Goal: Task Accomplishment & Management: Use online tool/utility

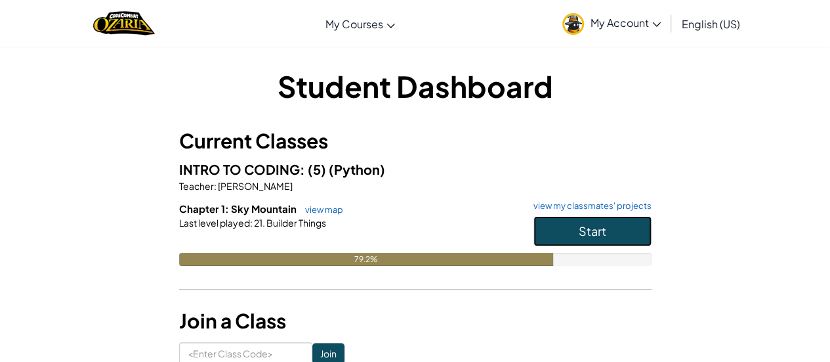
click at [600, 236] on span "Start" at bounding box center [593, 230] width 28 height 15
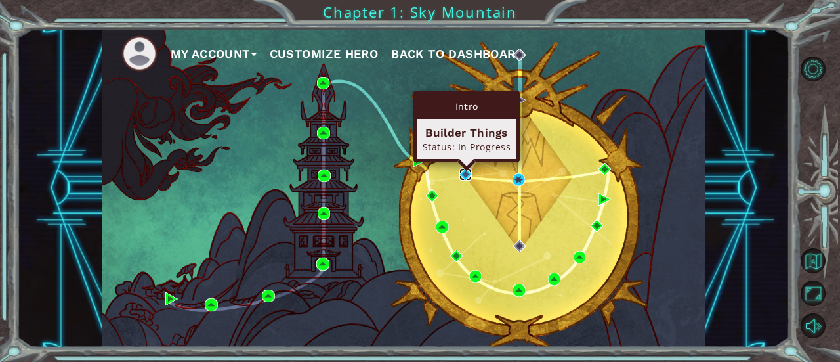
click at [463, 178] on img at bounding box center [465, 174] width 12 height 12
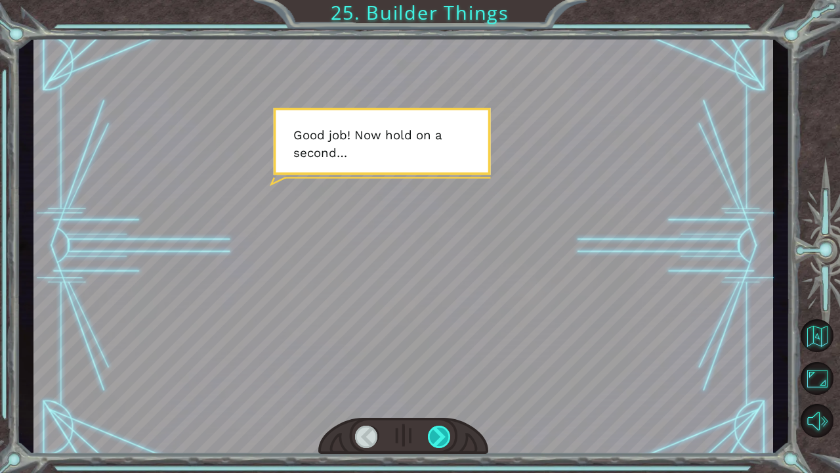
click at [439, 361] on div at bounding box center [440, 436] width 24 height 22
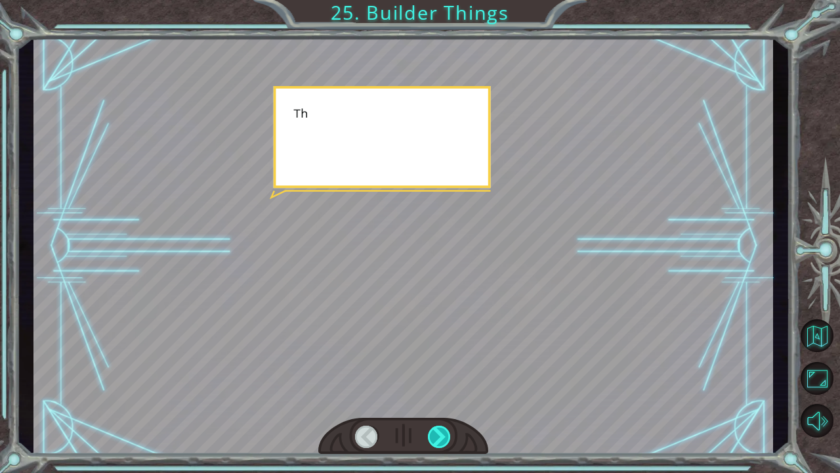
click at [439, 361] on div at bounding box center [440, 436] width 24 height 22
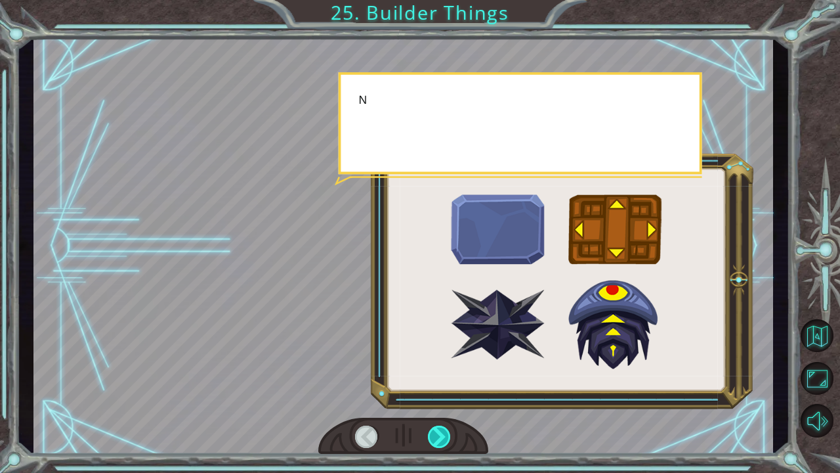
click at [439, 361] on div at bounding box center [440, 436] width 24 height 22
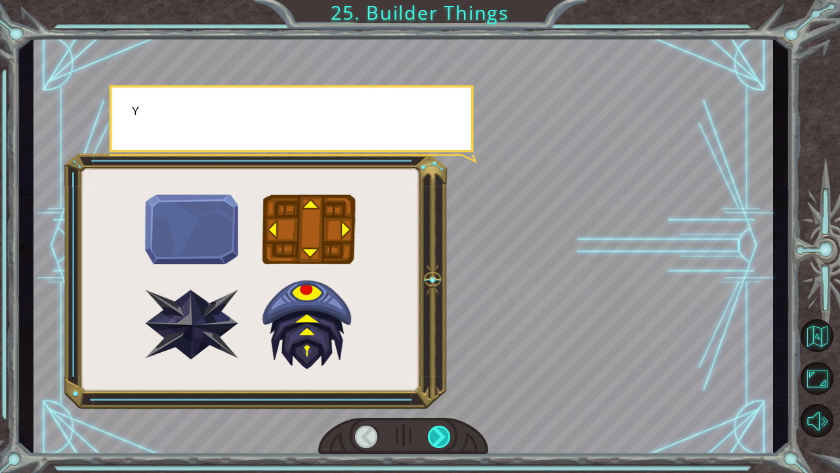
click at [439, 361] on div at bounding box center [440, 436] width 24 height 22
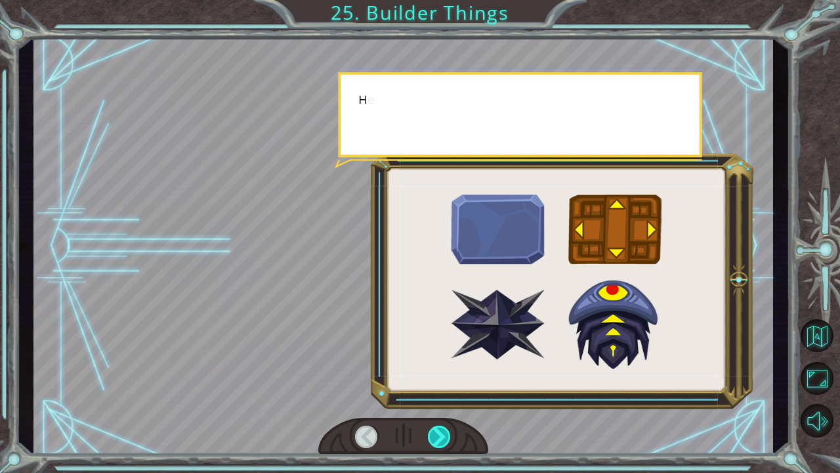
click at [439, 361] on div at bounding box center [440, 436] width 24 height 22
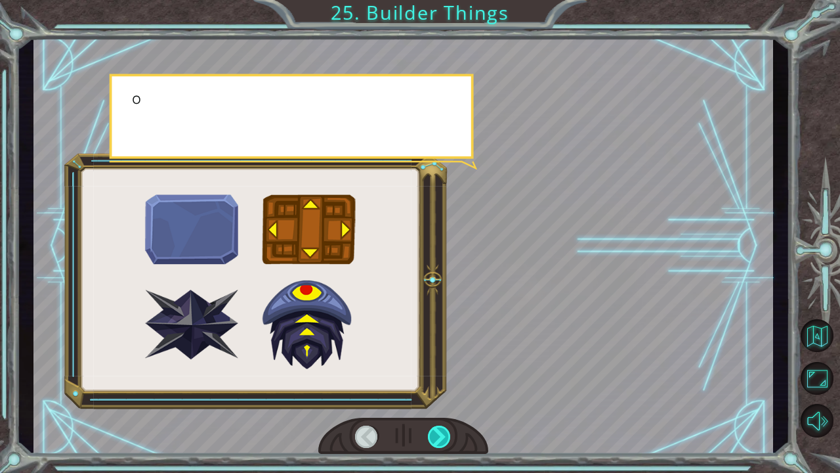
click at [439, 361] on div at bounding box center [440, 436] width 24 height 22
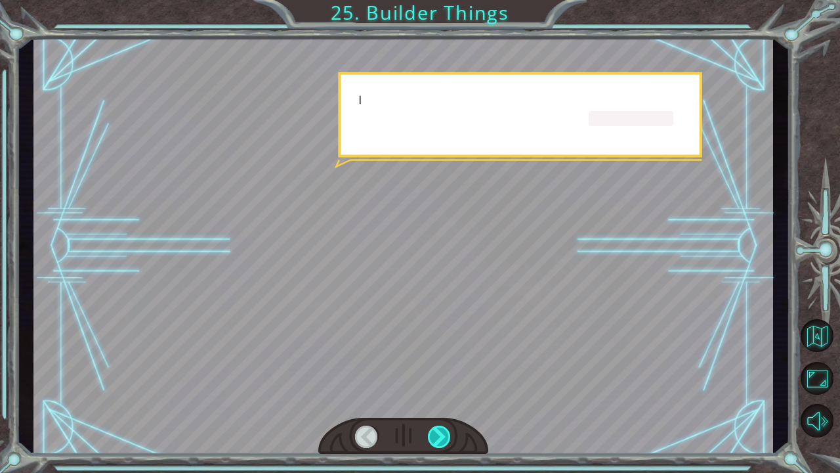
click at [439, 361] on div at bounding box center [440, 436] width 24 height 22
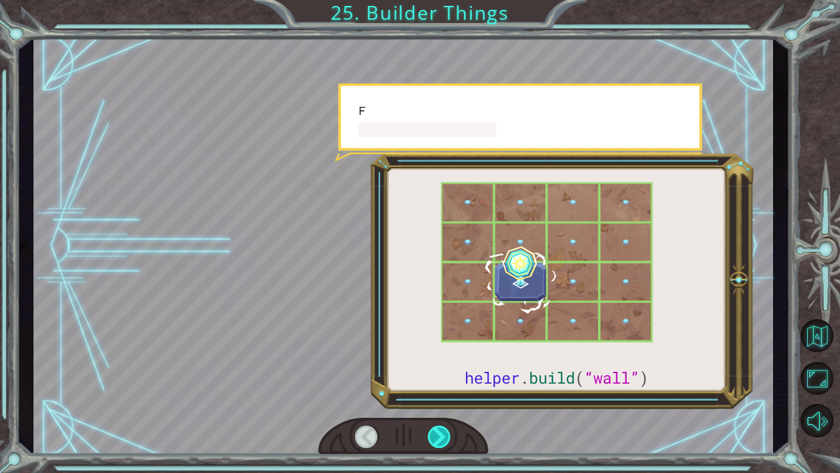
click at [439, 361] on div at bounding box center [440, 436] width 24 height 22
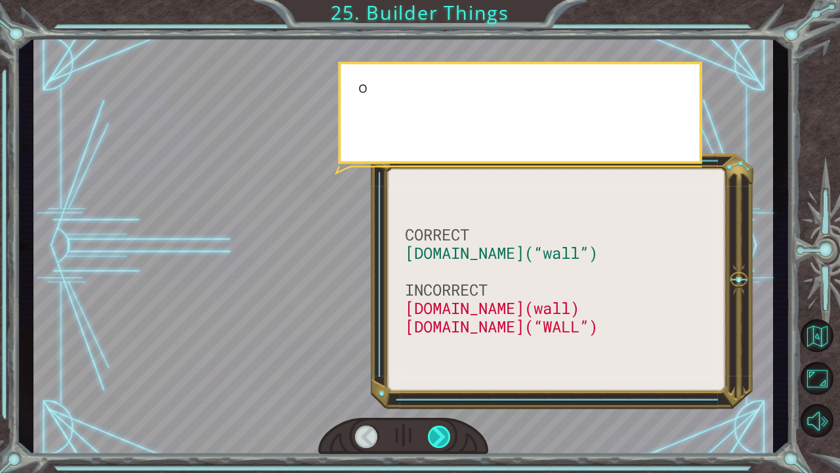
click at [440, 361] on div at bounding box center [440, 436] width 24 height 22
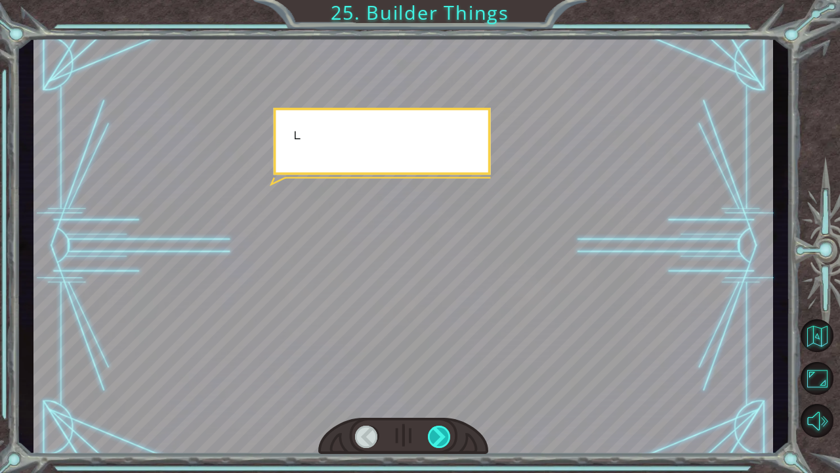
click at [440, 361] on div at bounding box center [440, 436] width 24 height 22
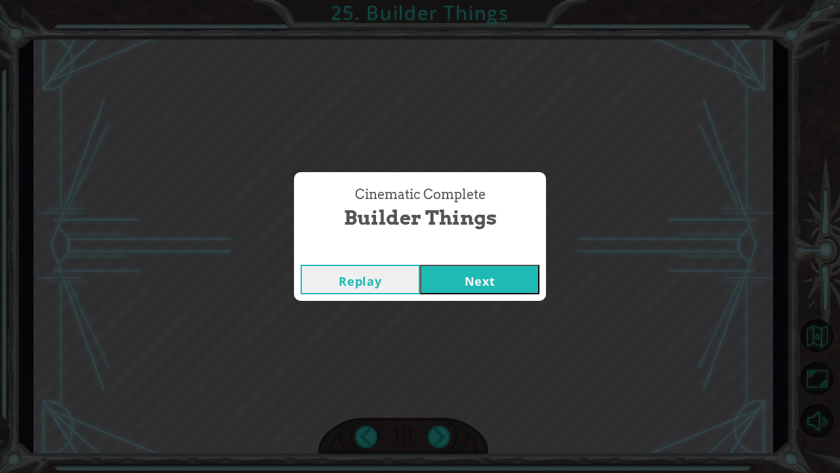
click at [440, 361] on div "Cinematic Complete Builder Things Replay Next" at bounding box center [420, 236] width 840 height 473
drag, startPoint x: 440, startPoint y: 429, endPoint x: 440, endPoint y: 419, distance: 10.5
click at [440, 361] on div "Cinematic Complete Builder Things Replay Next" at bounding box center [420, 236] width 840 height 473
click at [457, 273] on button "Next" at bounding box center [479, 280] width 119 height 30
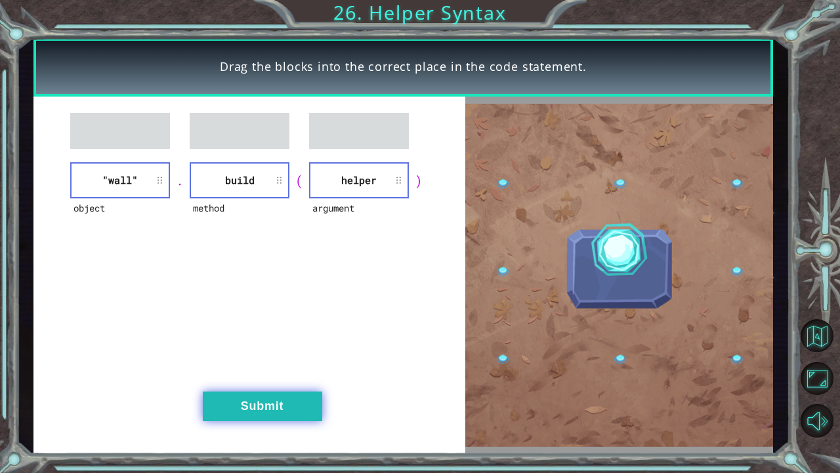
click at [268, 361] on button "Submit" at bounding box center [262, 406] width 119 height 30
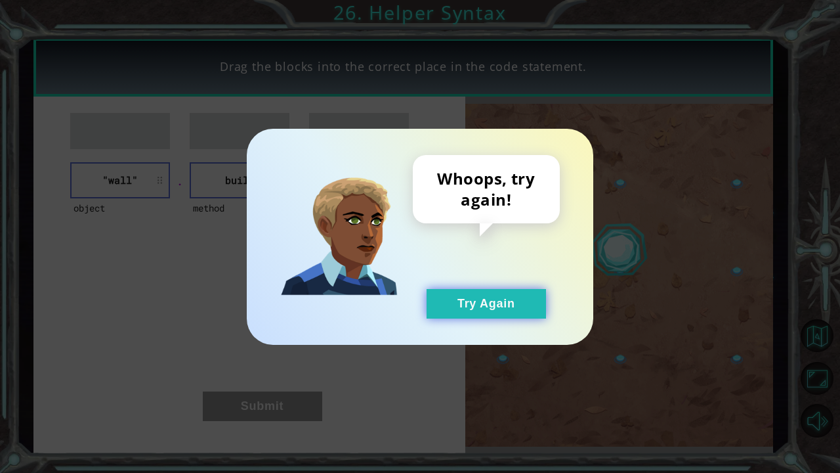
click at [520, 301] on button "Try Again" at bounding box center [486, 304] width 119 height 30
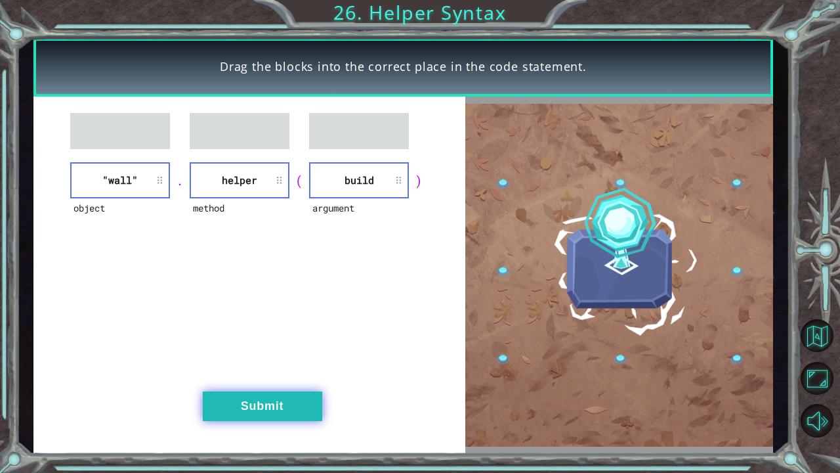
click at [278, 361] on button "Submit" at bounding box center [262, 406] width 119 height 30
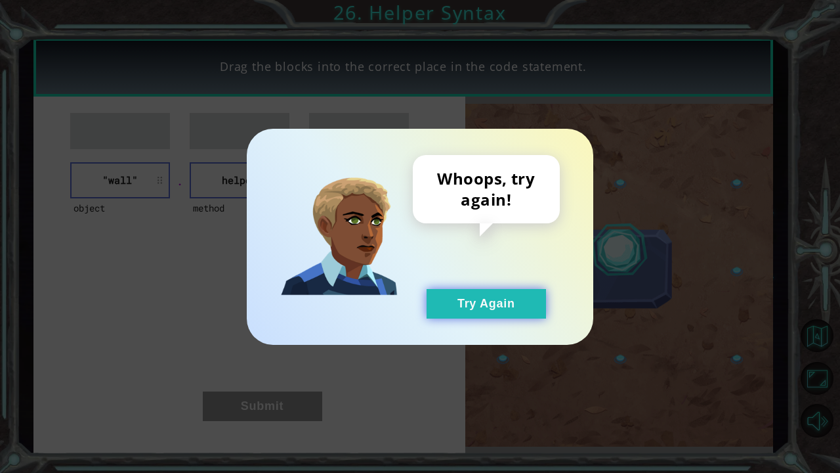
click at [521, 306] on button "Try Again" at bounding box center [486, 304] width 119 height 30
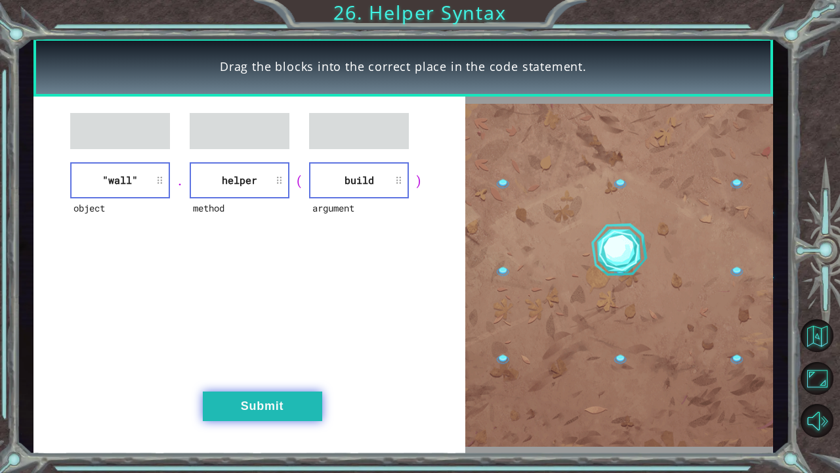
click at [293, 361] on button "Submit" at bounding box center [262, 406] width 119 height 30
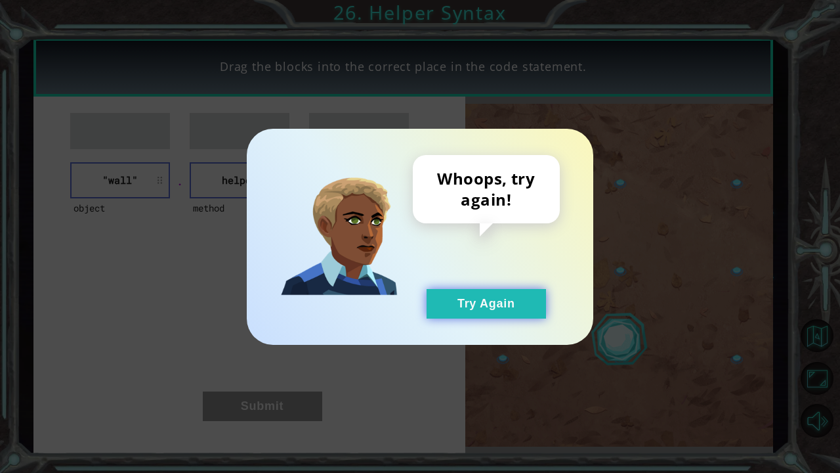
click at [490, 301] on button "Try Again" at bounding box center [486, 304] width 119 height 30
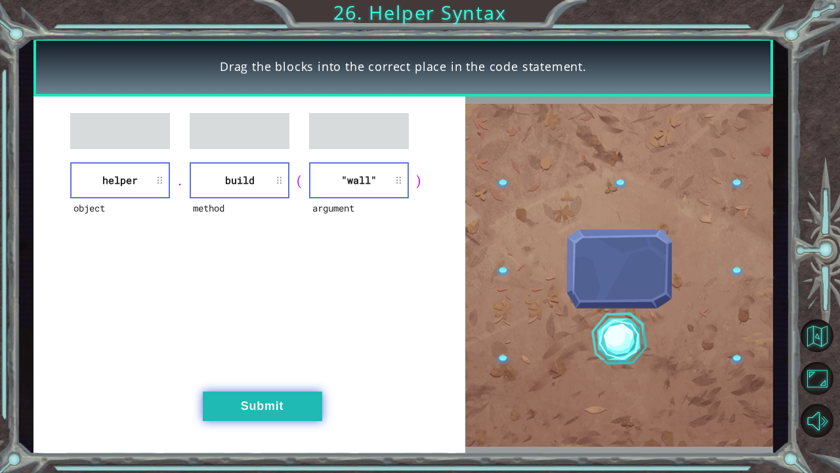
click at [279, 361] on button "Submit" at bounding box center [262, 406] width 119 height 30
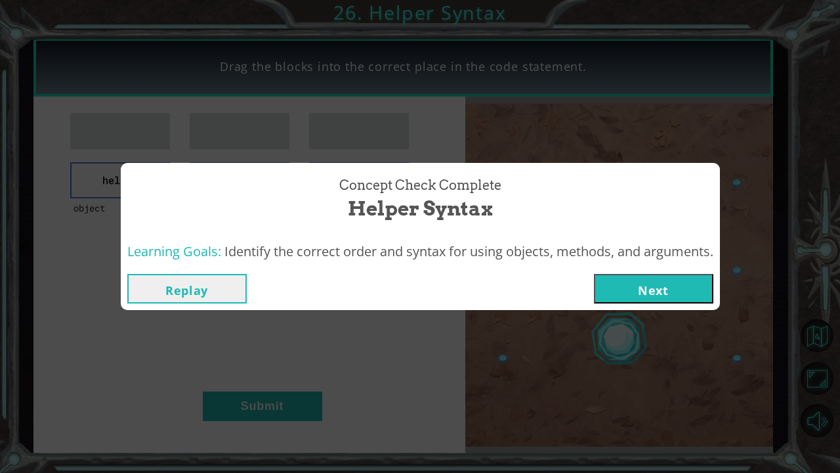
click at [635, 273] on div "Replay Next" at bounding box center [420, 288] width 599 height 43
click at [638, 290] on button "Next" at bounding box center [653, 289] width 119 height 30
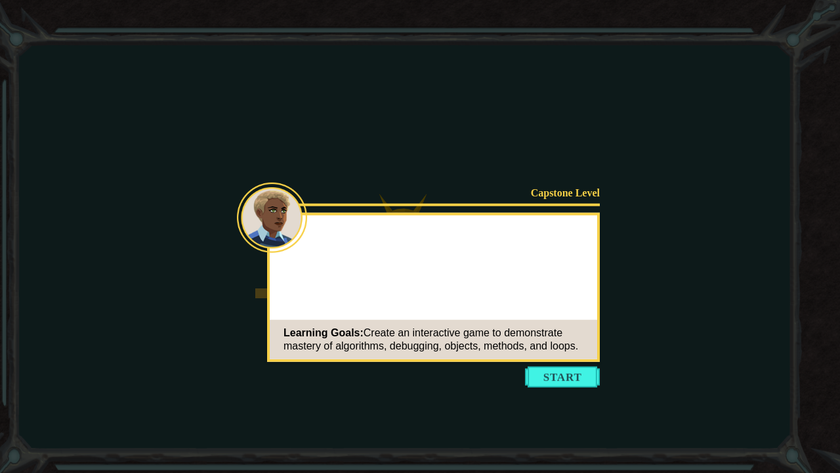
click at [558, 361] on icon at bounding box center [420, 236] width 840 height 473
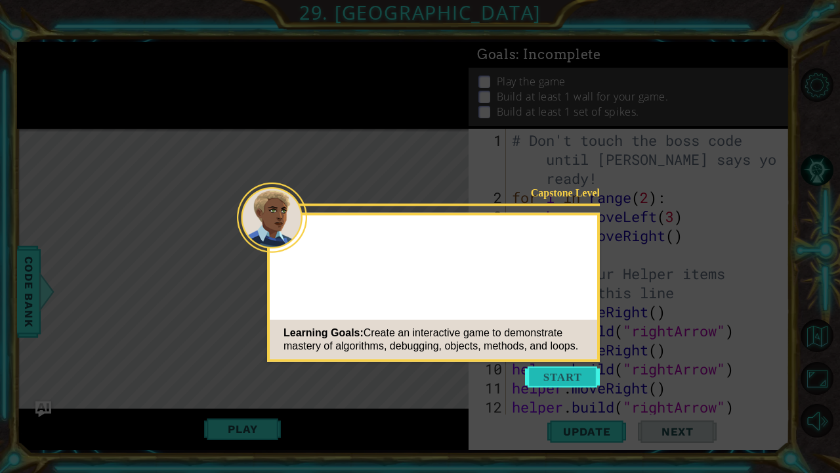
click at [570, 361] on button "Start" at bounding box center [562, 376] width 75 height 21
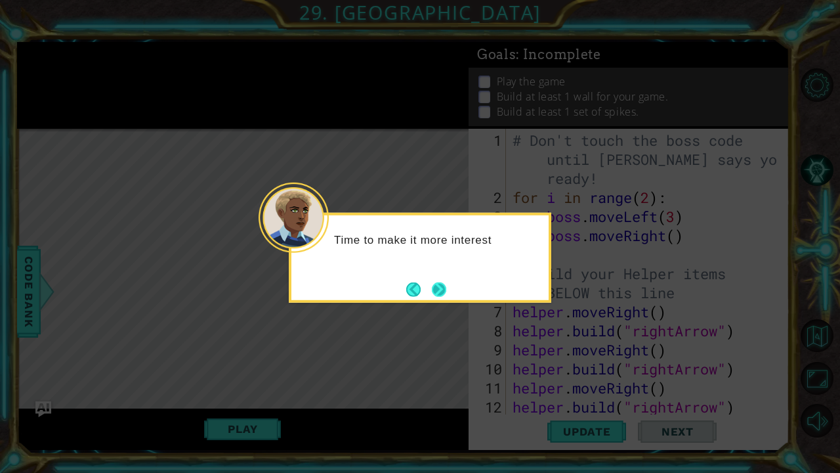
click at [440, 288] on button "Next" at bounding box center [439, 289] width 14 height 14
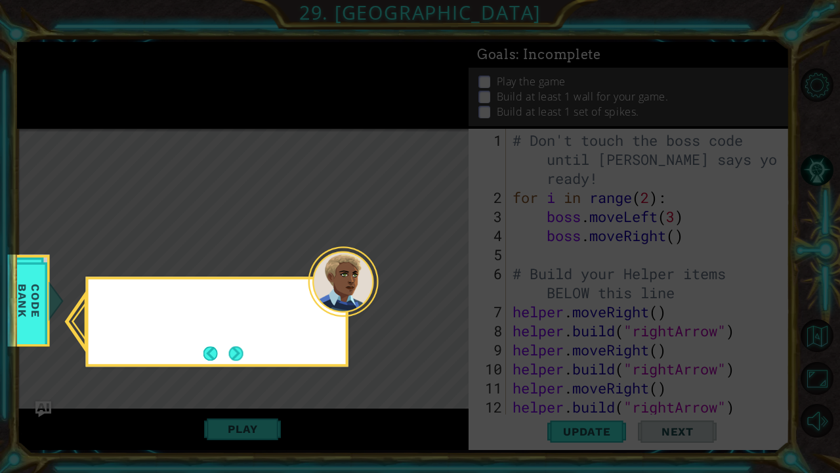
click at [440, 288] on icon at bounding box center [420, 236] width 840 height 473
click at [239, 346] on button "Next" at bounding box center [236, 353] width 14 height 14
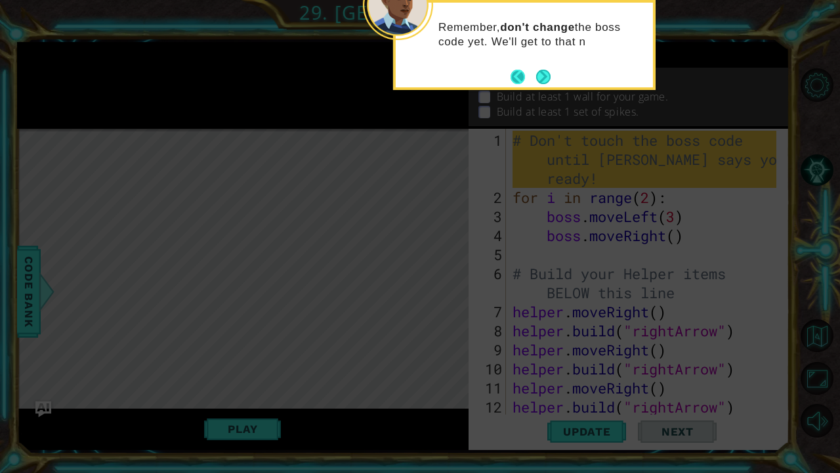
click at [516, 72] on button "Back" at bounding box center [524, 77] width 26 height 14
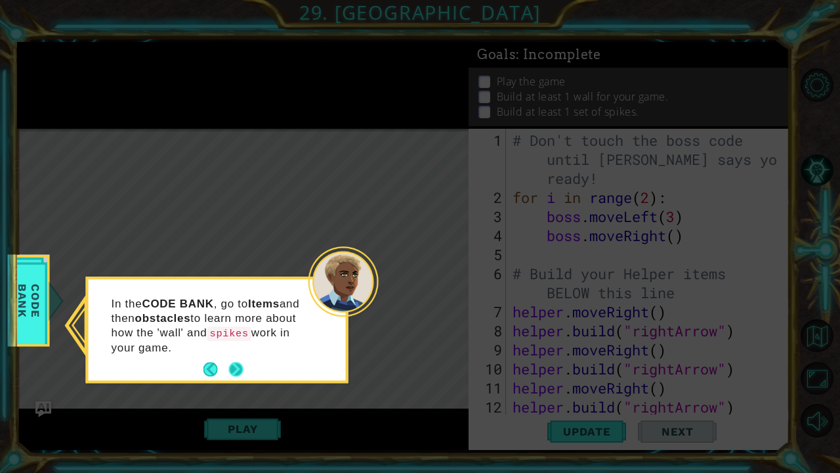
click at [237, 361] on button "Next" at bounding box center [235, 369] width 14 height 14
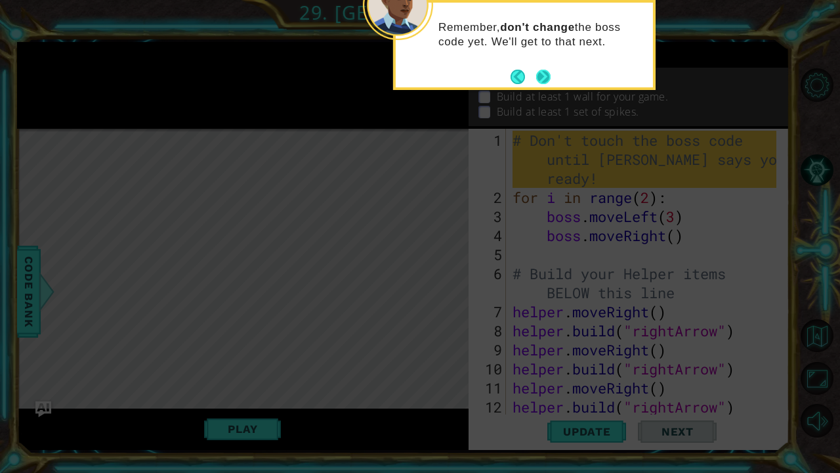
click at [542, 76] on button "Next" at bounding box center [543, 76] width 15 height 15
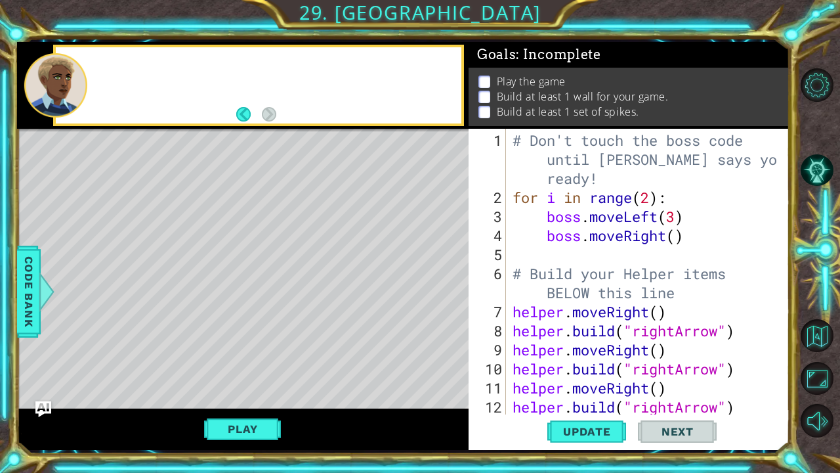
click at [542, 76] on p "Play the game" at bounding box center [531, 81] width 69 height 14
click at [585, 361] on div "1 2 3 4 5 6 7 8 9 10 11 12 13 # Don't touch the boss code until Vega says you'r…" at bounding box center [629, 289] width 321 height 321
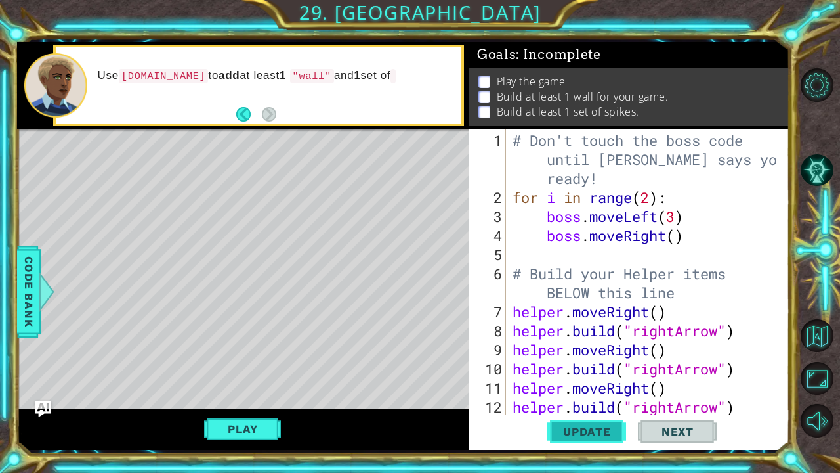
click at [588, 361] on button "Update" at bounding box center [586, 431] width 79 height 32
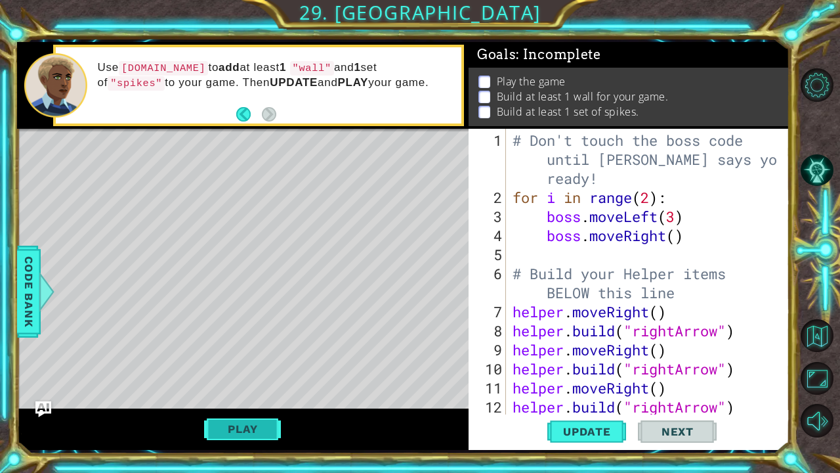
click at [244, 361] on button "Play" at bounding box center [242, 428] width 77 height 25
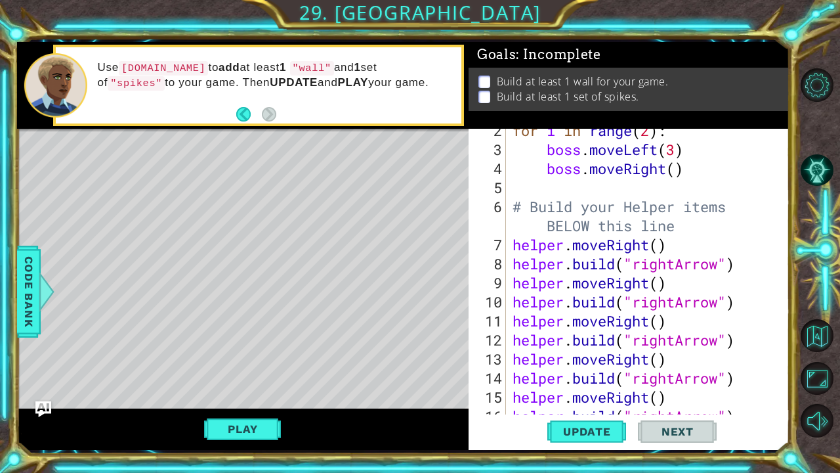
scroll to position [133, 0]
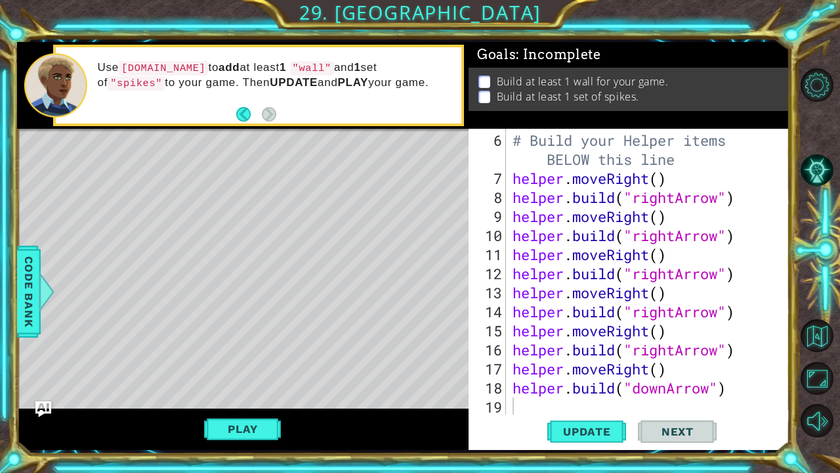
click at [538, 361] on div "# Build your Helper items BELOW this line helper . moveRight ( ) helper . build…" at bounding box center [646, 302] width 273 height 343
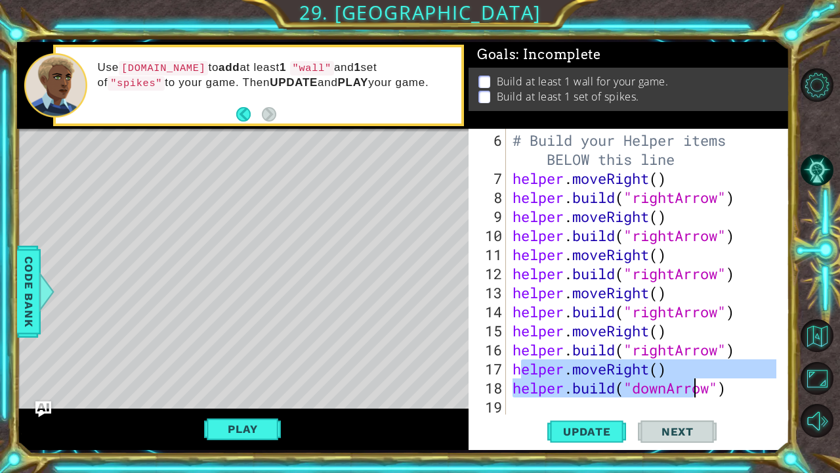
drag, startPoint x: 520, startPoint y: 369, endPoint x: 692, endPoint y: 373, distance: 171.4
click at [692, 361] on div "# Build your Helper items BELOW this line helper . moveRight ( ) helper . build…" at bounding box center [646, 302] width 273 height 343
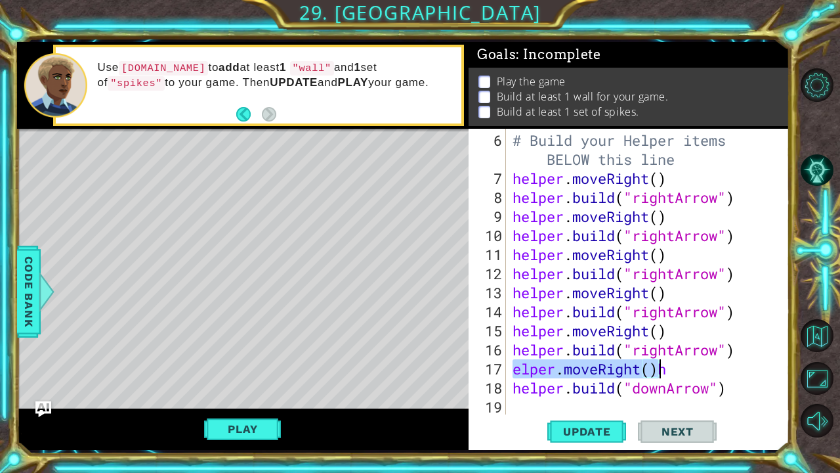
click at [511, 361] on div "# Build your Helper items BELOW this line helper . moveRight ( ) helper . build…" at bounding box center [643, 272] width 266 height 286
click at [673, 361] on div "# Build your Helper items BELOW this line helper . moveRight ( ) helper . build…" at bounding box center [646, 302] width 273 height 343
drag, startPoint x: 673, startPoint y: 370, endPoint x: 511, endPoint y: 372, distance: 162.1
click at [511, 361] on div "# Build your Helper items BELOW this line helper . moveRight ( ) helper . build…" at bounding box center [646, 302] width 273 height 343
type textarea "helper.moveRight()"
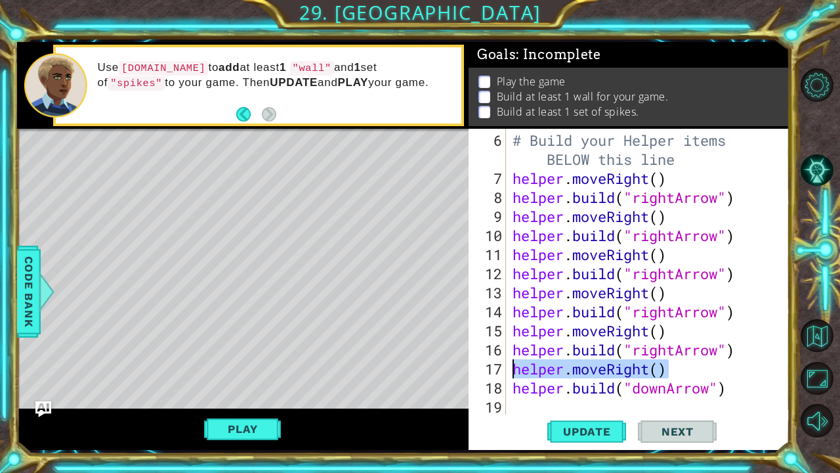
click at [511, 361] on div "# Build your Helper items BELOW this line helper . moveRight ( ) helper . build…" at bounding box center [646, 302] width 273 height 343
paste textarea "helper.moveRight()"
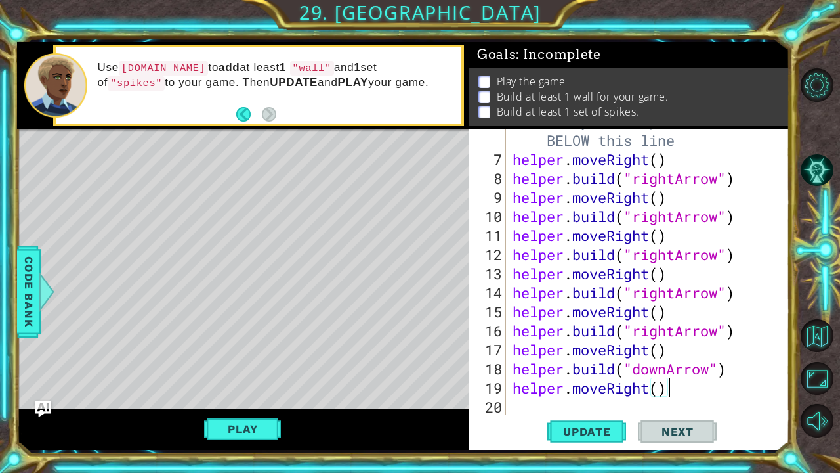
scroll to position [152, 0]
click at [612, 361] on div "# Build your Helper items BELOW this line helper . moveRight ( ) helper . build…" at bounding box center [646, 283] width 273 height 343
type textarea "helper.build("downArrow")"
click at [618, 361] on div "# Build your Helper items BELOW this line helper . moveRight ( ) helper . build…" at bounding box center [646, 283] width 273 height 343
click at [608, 361] on div "# Build your Helper items BELOW this line helper . moveRight ( ) helper . build…" at bounding box center [646, 283] width 273 height 343
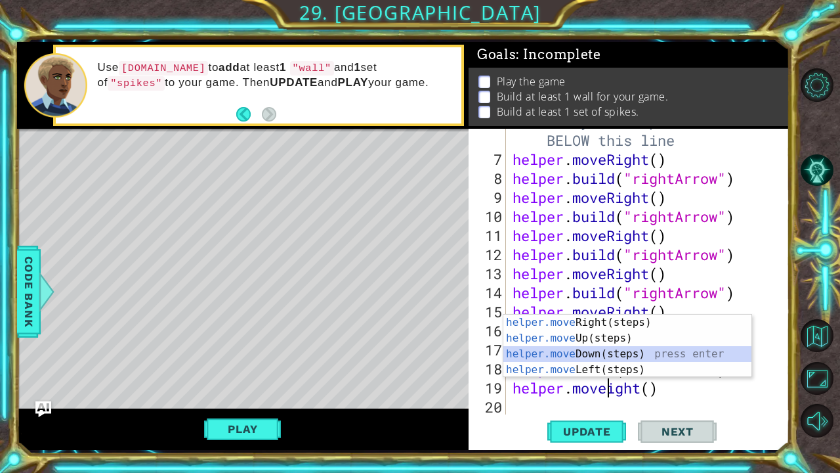
click at [557, 348] on div "helper.move Right(steps) press enter helper.move Up(steps) press enter helper.m…" at bounding box center [627, 361] width 249 height 95
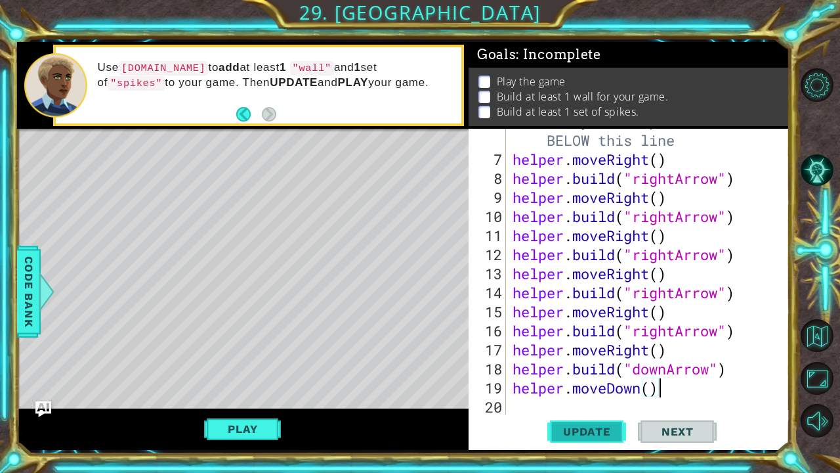
type textarea "helper.moveDown()"
click at [597, 361] on span "Update" at bounding box center [587, 431] width 74 height 13
click at [582, 361] on div "# Build your Helper items BELOW this line helper . moveRight ( ) helper . build…" at bounding box center [646, 283] width 273 height 343
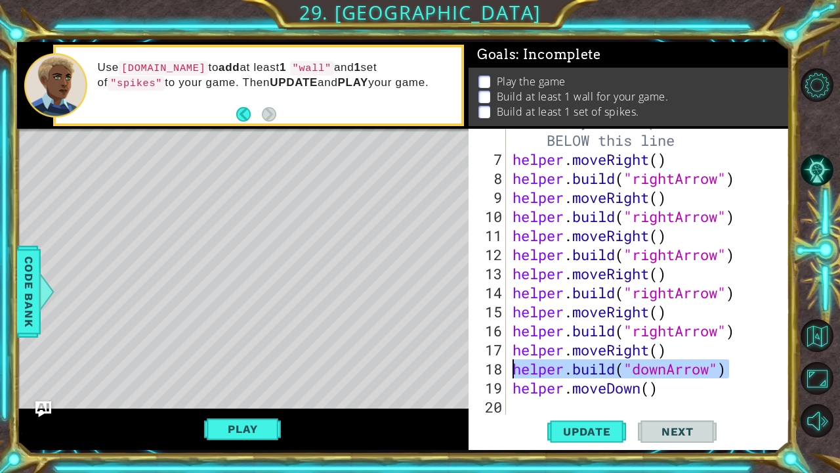
drag, startPoint x: 626, startPoint y: 360, endPoint x: 496, endPoint y: 372, distance: 129.8
click at [496, 361] on div "6 7 8 9 10 11 12 13 14 15 16 17 18 19 20 # Build your Helper items BELOW this l…" at bounding box center [628, 272] width 318 height 286
type textarea "helper.build("downArrow")"
click at [517, 361] on div "# Build your Helper items BELOW this line helper . moveRight ( ) helper . build…" at bounding box center [646, 283] width 273 height 343
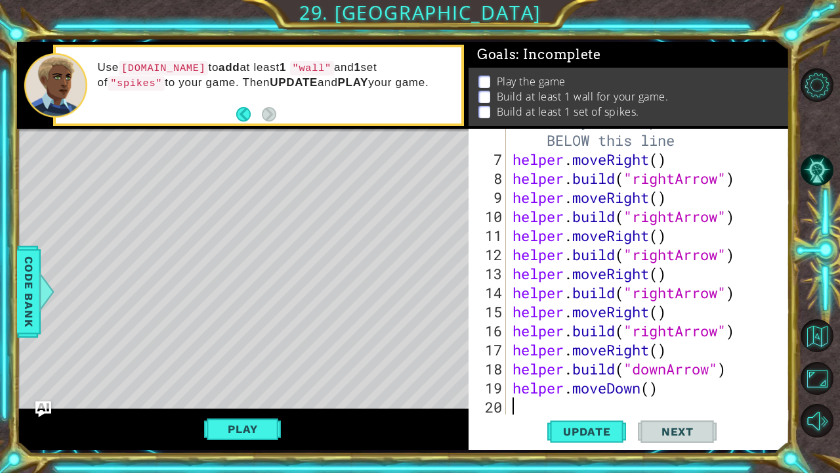
paste textarea "helper.build("downArrow")"
click at [517, 361] on div "# Build your Helper items BELOW this line helper . moveRight ( ) helper . build…" at bounding box center [646, 283] width 273 height 343
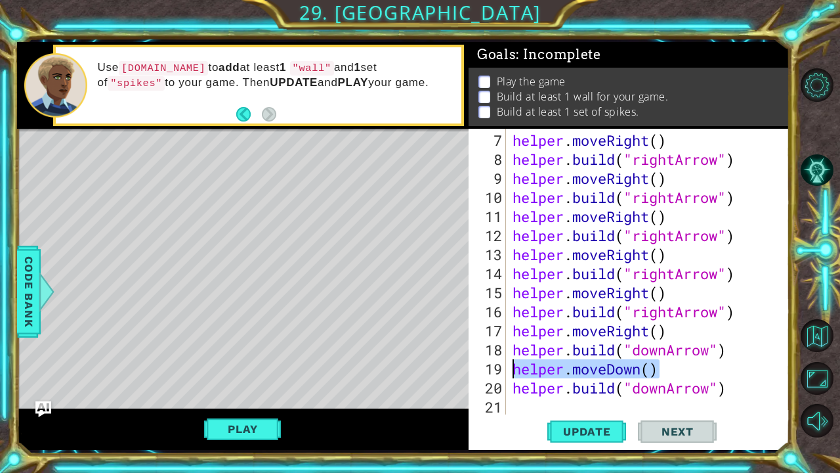
drag, startPoint x: 589, startPoint y: 377, endPoint x: 511, endPoint y: 370, distance: 77.8
click at [511, 361] on div "helper . moveRight ( ) helper . build ( "rightArrow" ) helper . moveRight ( ) h…" at bounding box center [646, 293] width 273 height 324
type textarea "helper.moveDown()"
click at [513, 361] on div "helper . moveRight ( ) helper . build ( "rightArrow" ) helper . moveRight ( ) h…" at bounding box center [646, 293] width 273 height 324
paste textarea "helper.moveDown()"
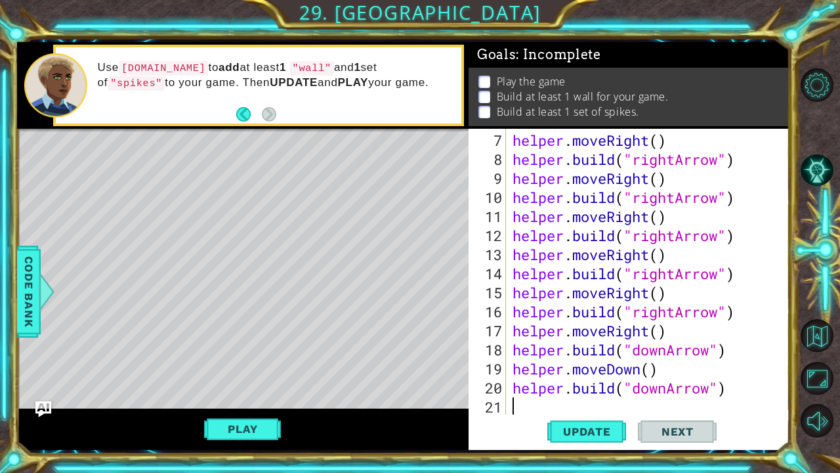
scroll to position [190, 0]
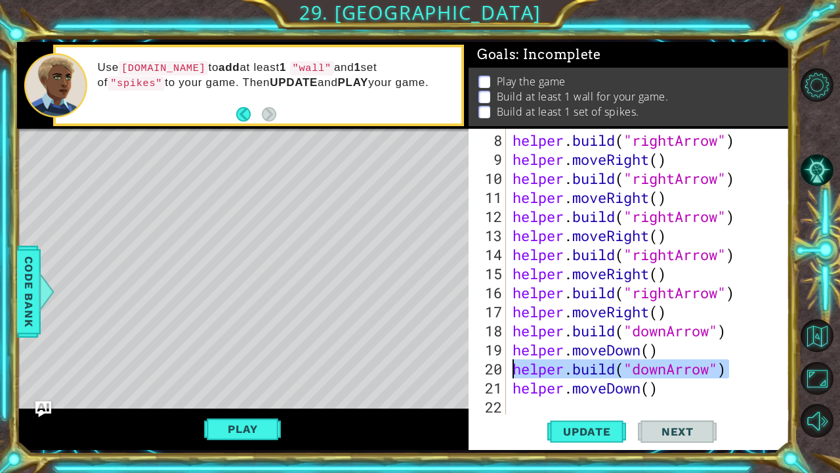
drag, startPoint x: 640, startPoint y: 371, endPoint x: 499, endPoint y: 365, distance: 141.2
click at [499, 361] on div "helper.moveDown() 8 9 10 11 12 13 14 15 16 17 18 19 20 21 22 helper . build ( "…" at bounding box center [628, 272] width 318 height 286
type textarea "helper.build("downArrow")"
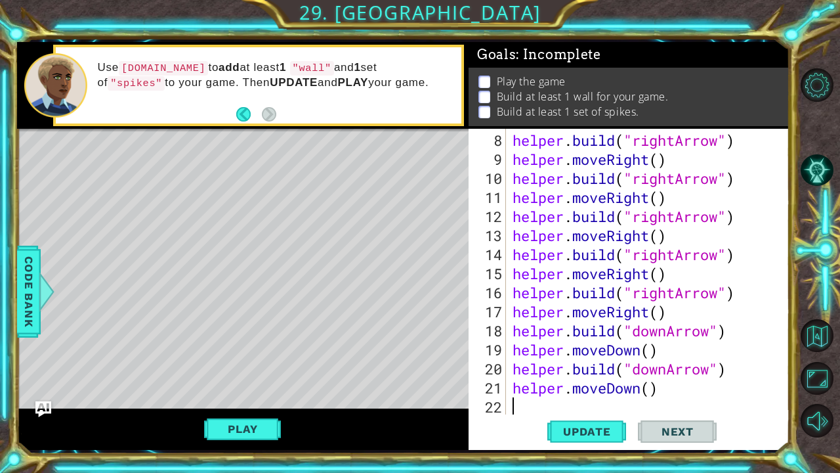
click at [527, 361] on div "helper . build ( "rightArrow" ) helper . moveRight ( ) helper . build ( "rightA…" at bounding box center [646, 293] width 273 height 324
paste textarea "helper.build("downArrow")"
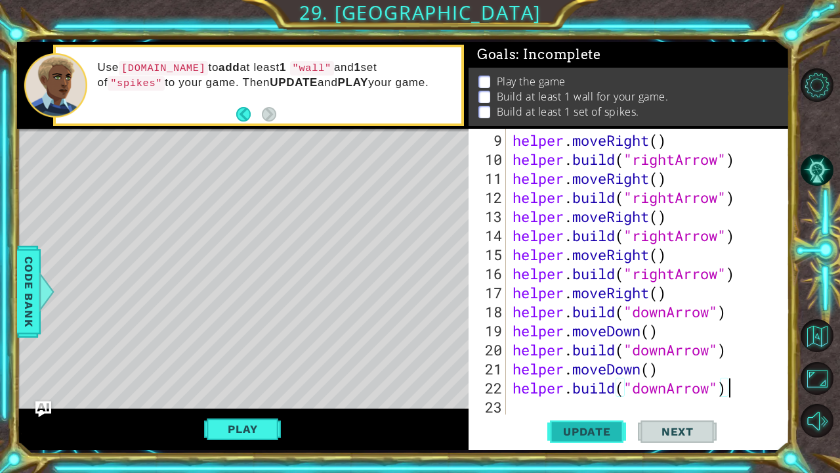
click at [575, 361] on span "Update" at bounding box center [587, 431] width 74 height 13
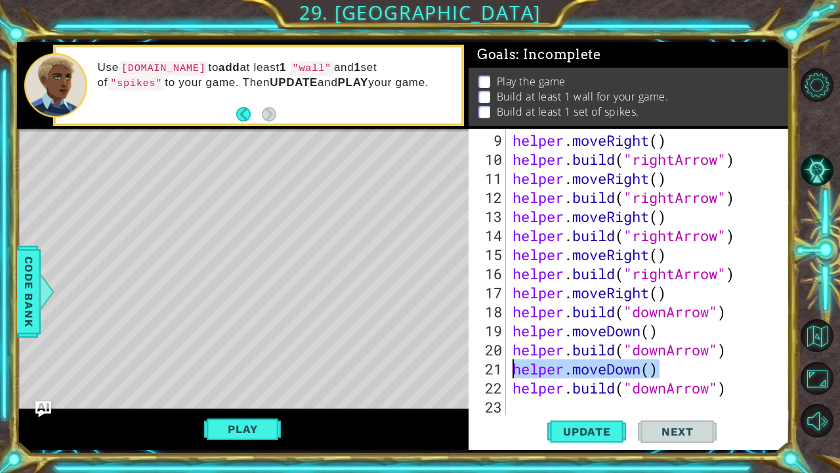
drag, startPoint x: 660, startPoint y: 369, endPoint x: 507, endPoint y: 370, distance: 153.6
click at [507, 361] on div "helper.build("downArrow") 9 10 11 12 13 14 15 16 17 18 19 20 21 22 23 helper . …" at bounding box center [628, 272] width 318 height 286
type textarea "helper.moveDown()"
click at [537, 361] on div "helper . moveRight ( ) helper . build ( "rightArrow" ) helper . moveRight ( ) h…" at bounding box center [646, 293] width 273 height 324
paste textarea "helper.moveDown()"
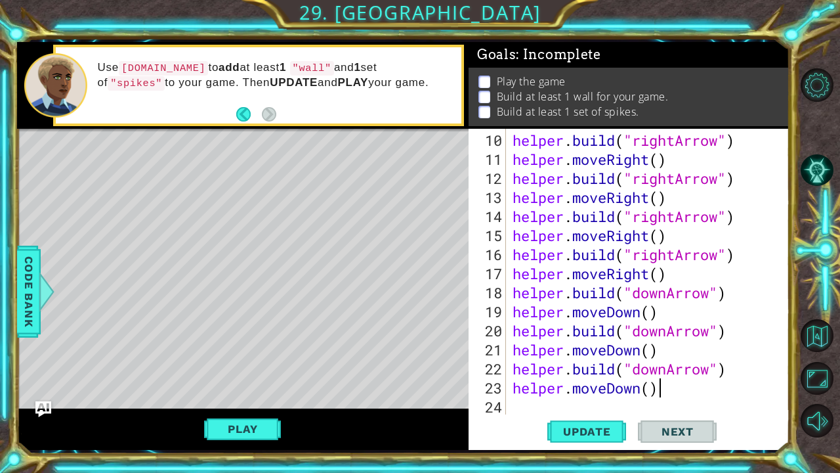
scroll to position [228, 0]
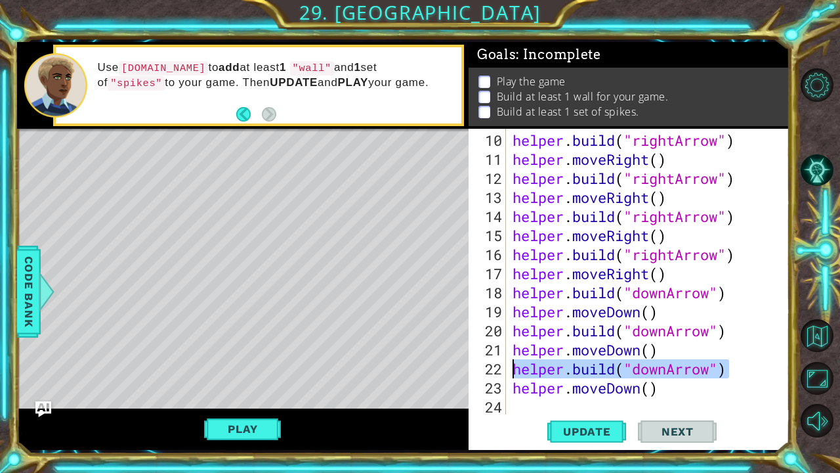
drag, startPoint x: 733, startPoint y: 370, endPoint x: 504, endPoint y: 374, distance: 228.5
click at [504, 361] on div "helper.moveDown() 10 11 12 13 14 15 16 17 18 19 20 21 22 23 24 helper . build (…" at bounding box center [628, 272] width 318 height 286
click at [504, 361] on div "22" at bounding box center [488, 368] width 35 height 19
drag, startPoint x: 504, startPoint y: 374, endPoint x: 726, endPoint y: 367, distance: 222.0
click at [726, 361] on div "helper.build("downArrow") 10 11 12 13 14 15 16 17 18 19 20 21 22 23 24 helper .…" at bounding box center [628, 272] width 318 height 286
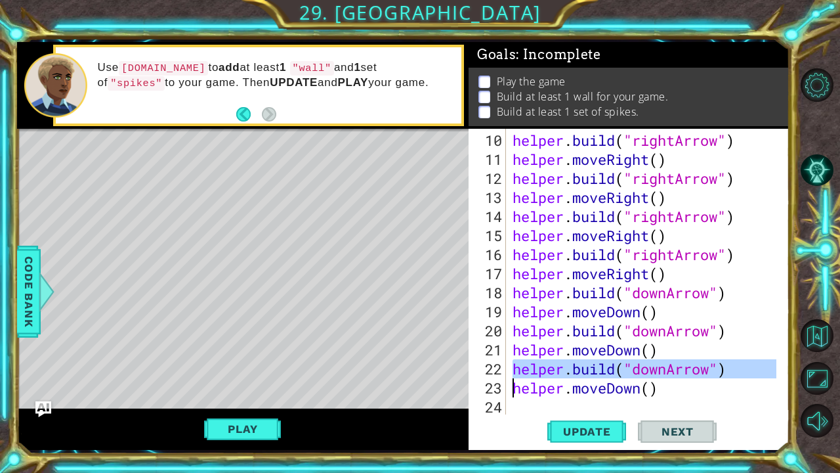
type textarea "helper.build("downArrow") helper.moveDown()"
click at [597, 361] on div "helper . build ( "rightArrow" ) helper . moveRight ( ) helper . build ( "rightA…" at bounding box center [646, 293] width 273 height 324
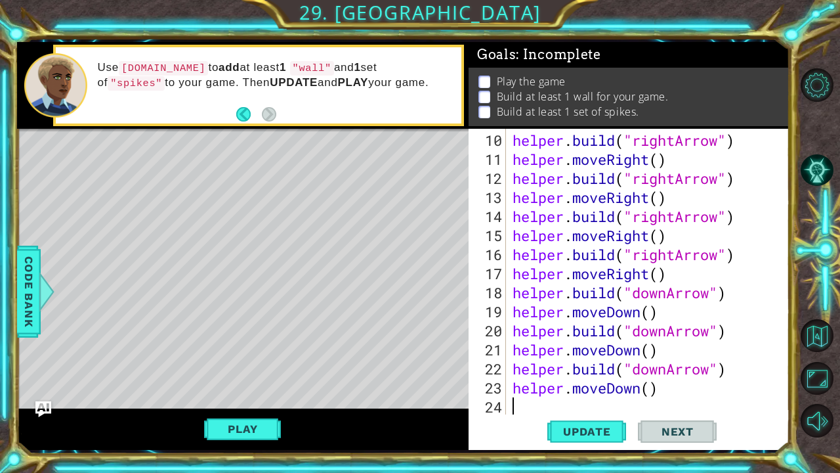
scroll to position [247, 0]
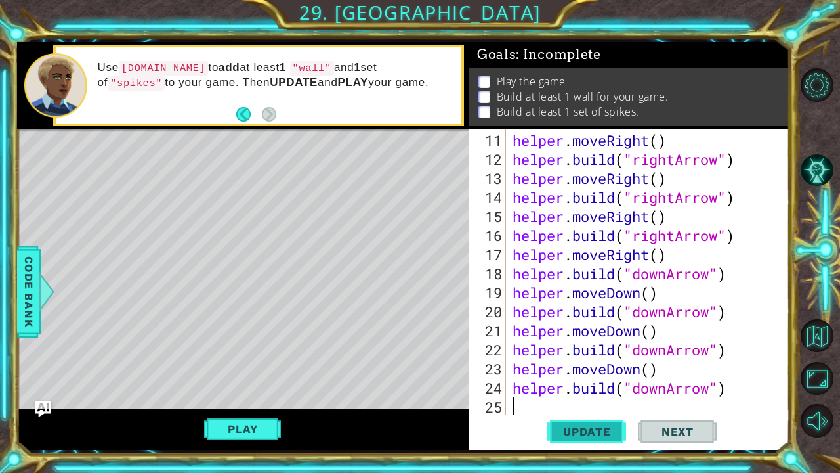
click at [591, 361] on span "Update" at bounding box center [587, 431] width 74 height 13
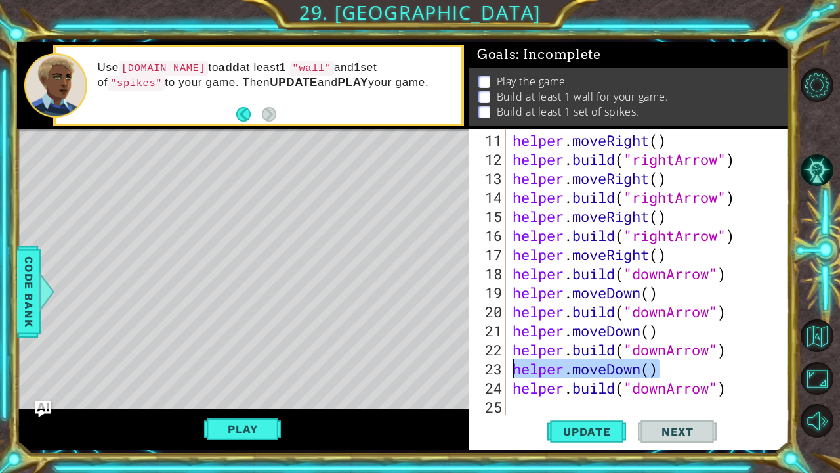
drag, startPoint x: 664, startPoint y: 366, endPoint x: 503, endPoint y: 371, distance: 161.5
click at [503, 361] on div "11 12 13 14 15 16 17 18 19 20 21 22 23 24 25 helper . moveRight ( ) helper . bu…" at bounding box center [628, 272] width 318 height 286
type textarea "helper.moveDown()"
click at [516, 361] on div "helper . moveRight ( ) helper . build ( "rightArrow" ) helper . moveRight ( ) h…" at bounding box center [646, 293] width 273 height 324
paste textarea "helper.moveDown()"
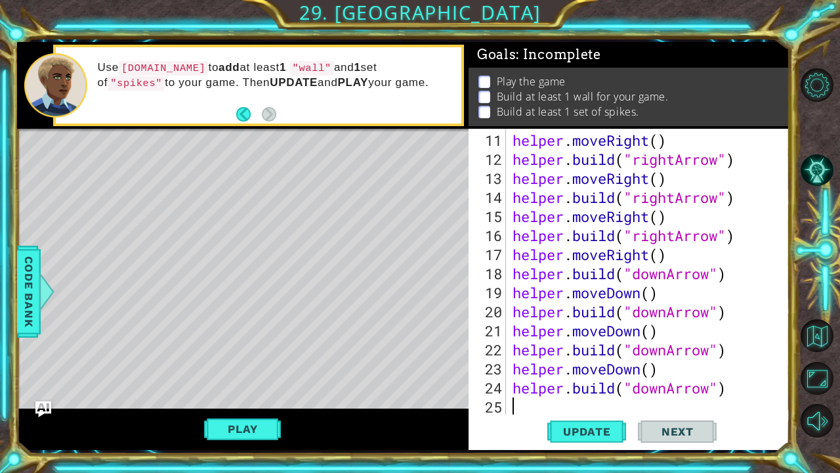
type textarea "helper.moveDown()"
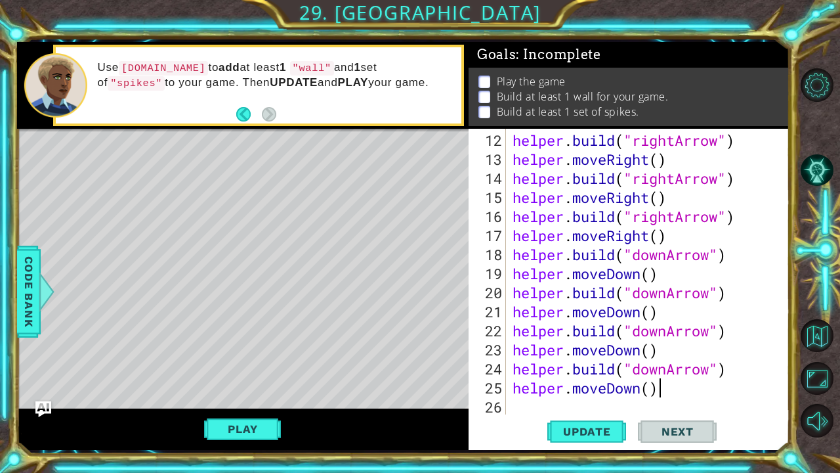
scroll to position [266, 0]
click at [516, 361] on div "helper . build ( "rightArrow" ) helper . moveRight ( ) helper . build ( "rightA…" at bounding box center [646, 293] width 273 height 324
click at [723, 361] on div "helper . build ( "rightArrow" ) helper . moveRight ( ) helper . build ( "rightA…" at bounding box center [646, 293] width 273 height 324
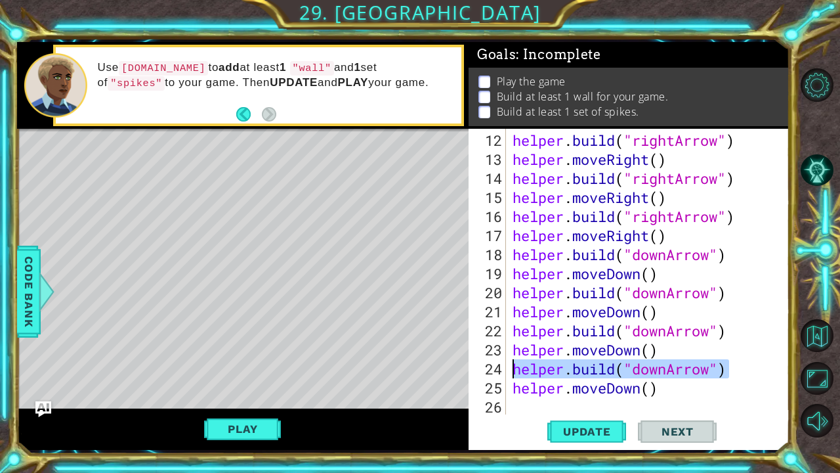
drag, startPoint x: 720, startPoint y: 372, endPoint x: 498, endPoint y: 365, distance: 221.9
click at [498, 361] on div "helper.build("downArrow") 12 13 14 15 16 17 18 19 20 21 22 23 24 25 26 helper .…" at bounding box center [628, 272] width 318 height 286
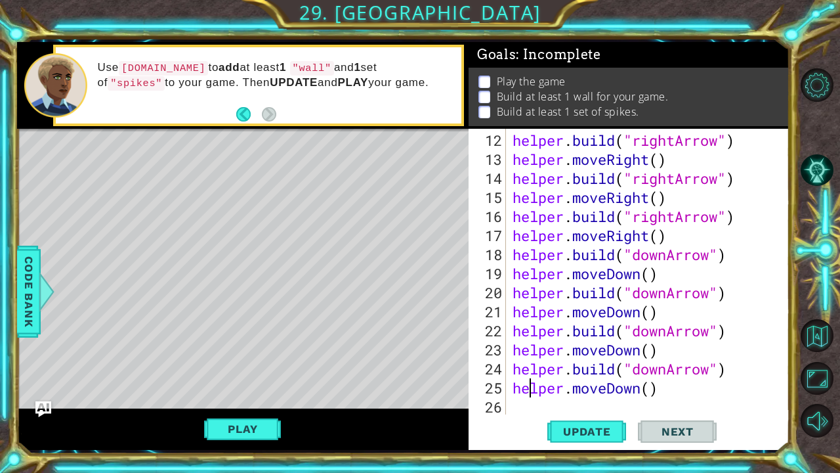
click at [528, 361] on div "helper . build ( "rightArrow" ) helper . moveRight ( ) helper . build ( "rightA…" at bounding box center [646, 293] width 273 height 324
type textarea "helper.moveDown()"
click at [526, 361] on div "helper . build ( "rightArrow" ) helper . moveRight ( ) helper . build ( "rightA…" at bounding box center [646, 293] width 273 height 324
paste textarea "helper.build("downArrow")"
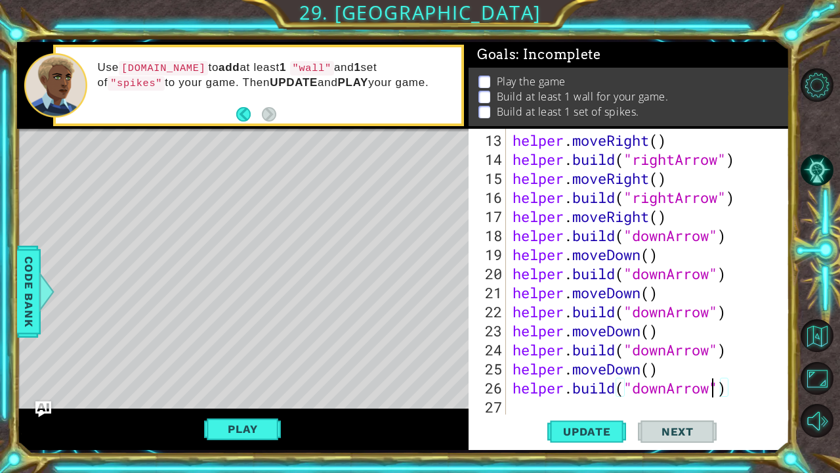
click at [713, 361] on div "helper . moveRight ( ) helper . build ( "rightArrow" ) helper . moveRight ( ) h…" at bounding box center [646, 293] width 273 height 324
click at [598, 361] on span "Update" at bounding box center [587, 431] width 74 height 13
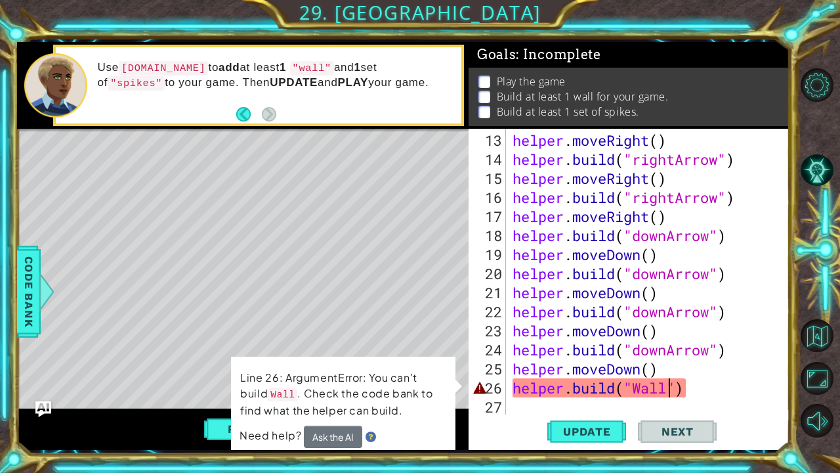
click at [647, 361] on div "helper . moveRight ( ) helper . build ( "rightArrow" ) helper . moveRight ( ) h…" at bounding box center [646, 293] width 273 height 324
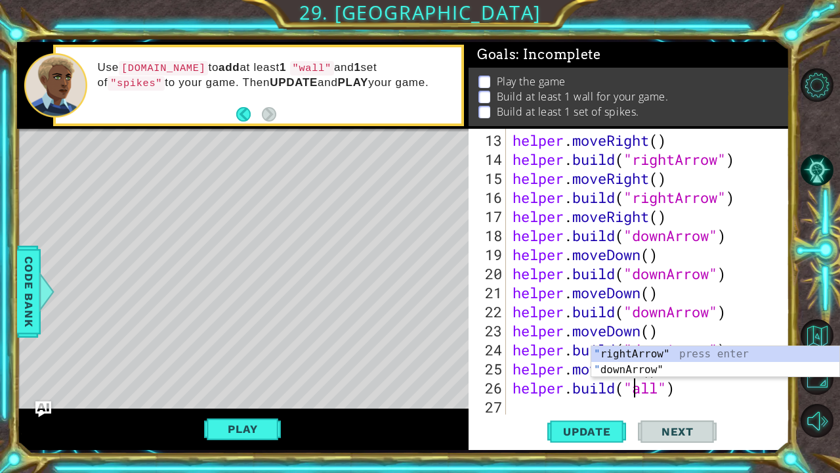
scroll to position [0, 6]
type textarea "helper.build("wall")"
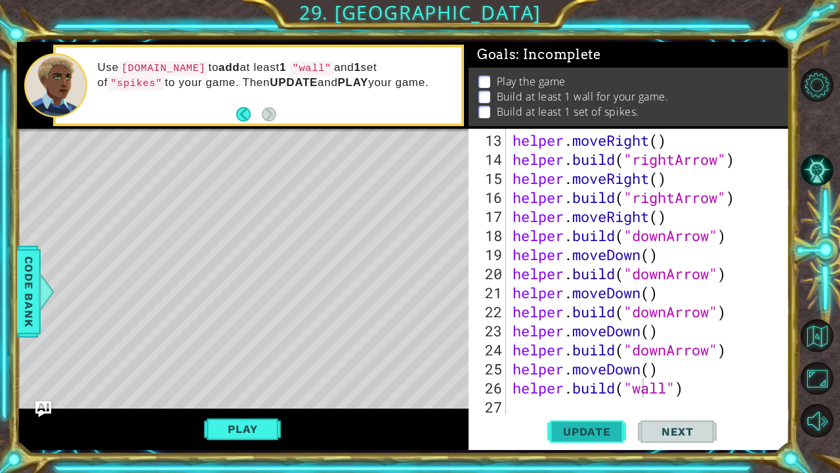
click at [608, 361] on span "Update" at bounding box center [587, 431] width 74 height 13
click at [591, 361] on span "Update" at bounding box center [587, 431] width 74 height 13
click at [226, 361] on button "Play" at bounding box center [242, 428] width 77 height 25
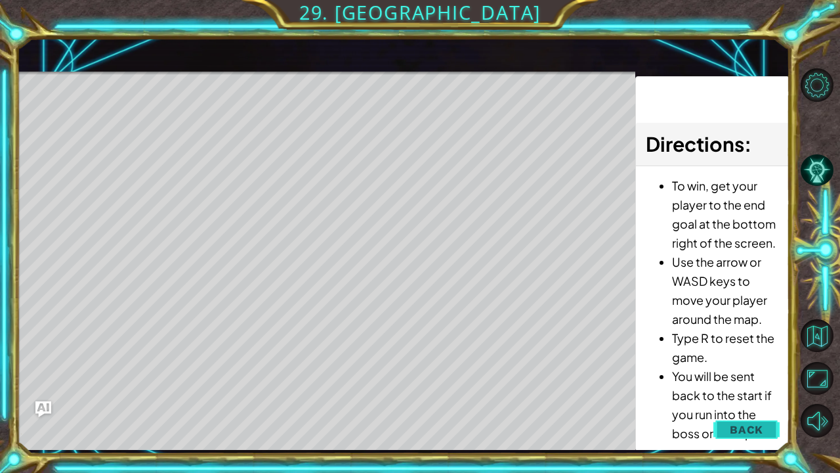
click at [731, 361] on span "Back" at bounding box center [746, 429] width 33 height 13
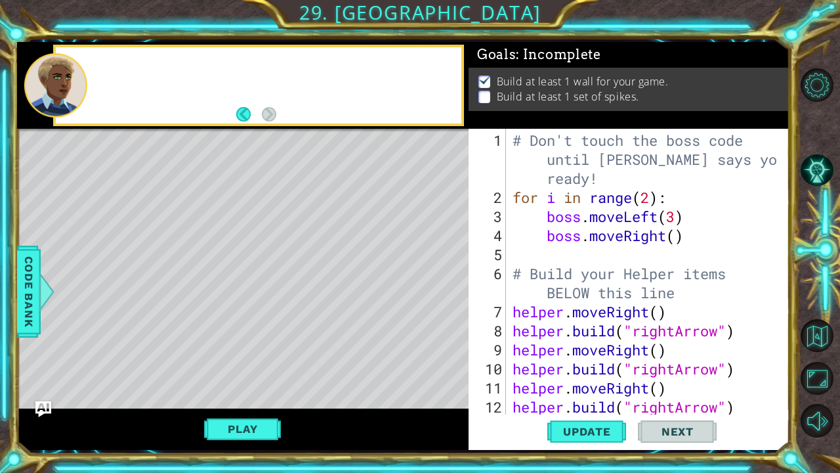
scroll to position [0, 0]
click at [534, 260] on div "# Don't touch the boss code until Vega says you're ready! for i in range ( 2 ) …" at bounding box center [646, 312] width 273 height 362
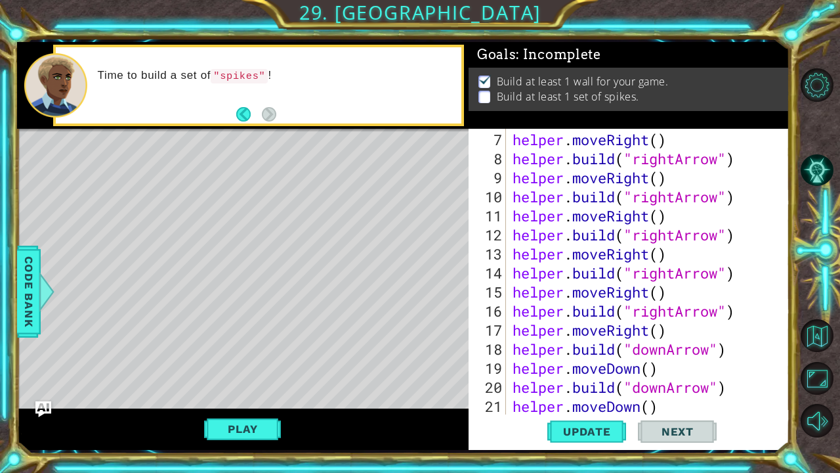
scroll to position [285, 0]
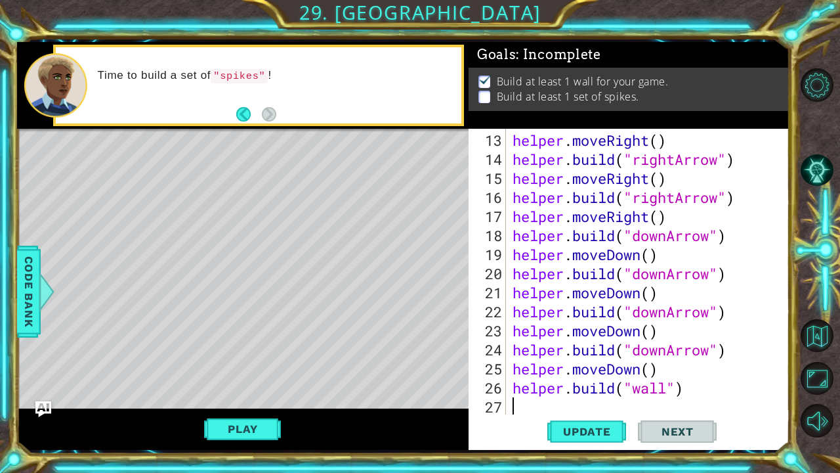
click at [540, 361] on div "helper . moveRight ( ) helper . build ( "rightArrow" ) helper . moveRight ( ) h…" at bounding box center [646, 293] width 273 height 324
click at [28, 279] on span "Code Bank" at bounding box center [28, 291] width 21 height 80
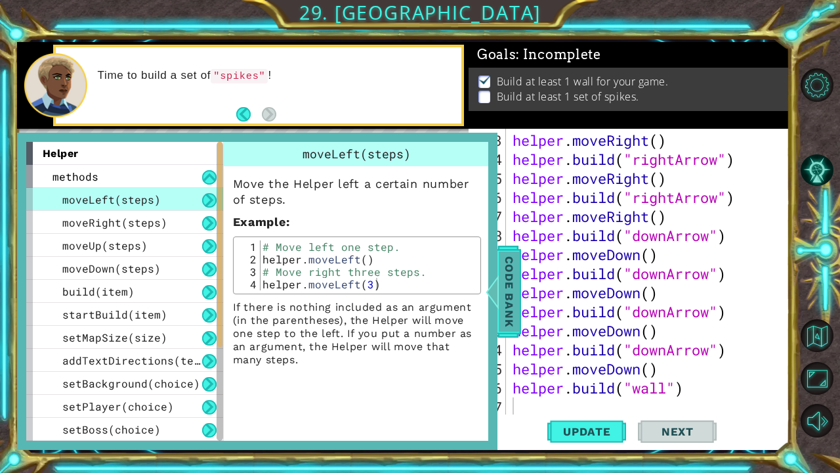
click at [498, 273] on div at bounding box center [492, 291] width 16 height 39
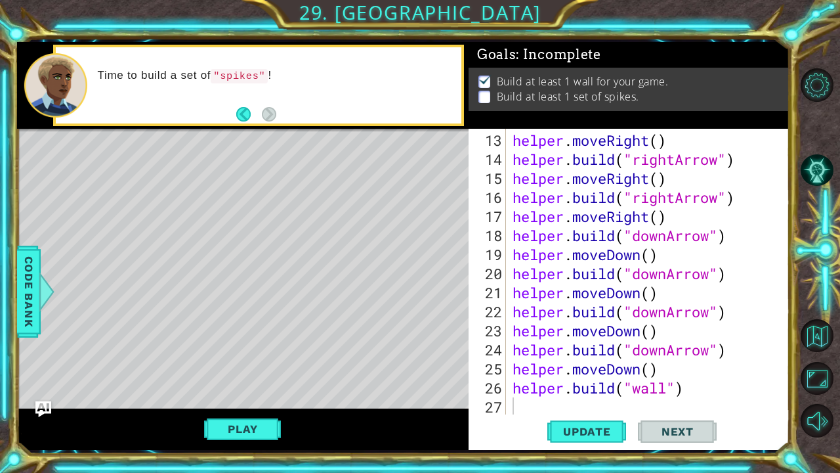
type textarea "helper.moveDown()"
drag, startPoint x: 622, startPoint y: 372, endPoint x: 408, endPoint y: 375, distance: 214.0
click at [408, 361] on div "1 ההההההההההההההההההההההההההההההההההההההההההההההההההההההההההההההההההההההההההההה…" at bounding box center [403, 246] width 773 height 408
click at [530, 361] on div "helper . moveRight ( ) helper . build ( "rightArrow" ) helper . moveRight ( ) h…" at bounding box center [646, 293] width 273 height 324
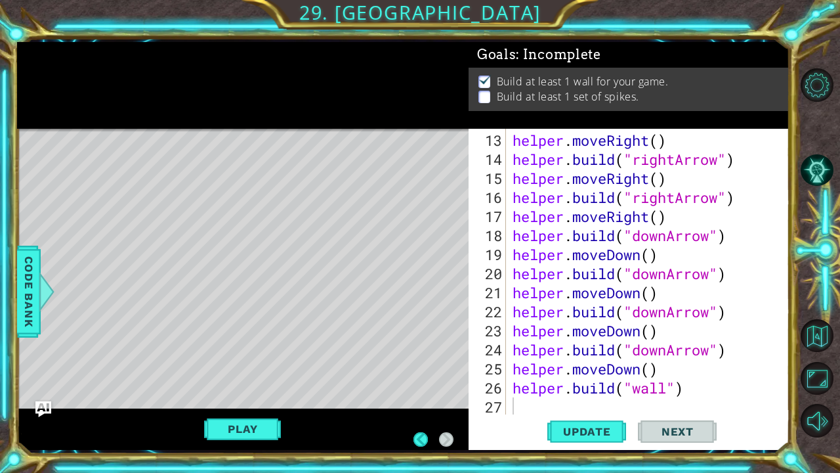
click at [377, 281] on div "Level Map" at bounding box center [320, 322] width 606 height 387
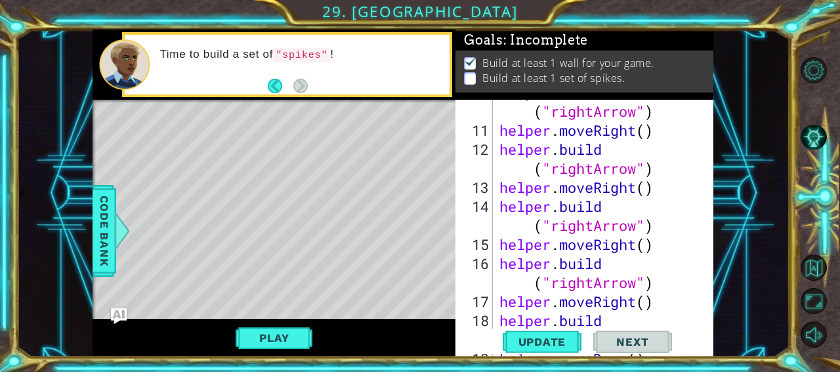
scroll to position [480, 0]
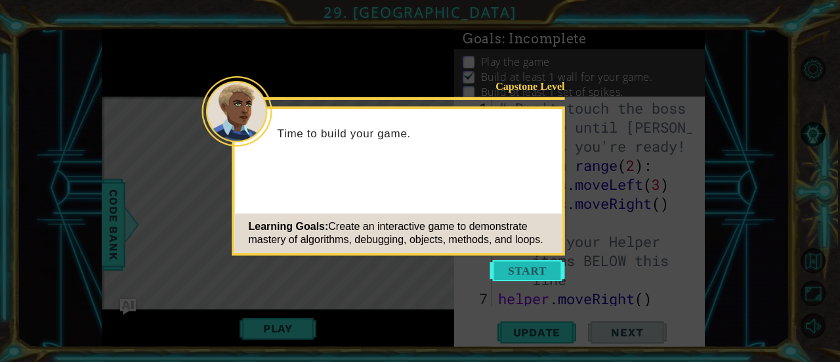
click at [535, 267] on button "Start" at bounding box center [527, 270] width 75 height 21
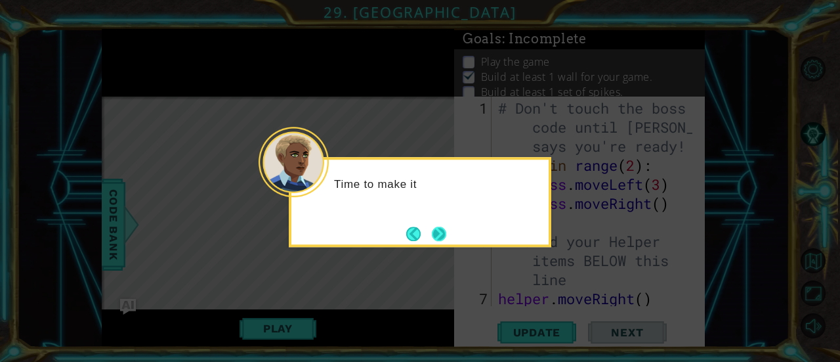
click at [444, 237] on button "Next" at bounding box center [439, 233] width 18 height 18
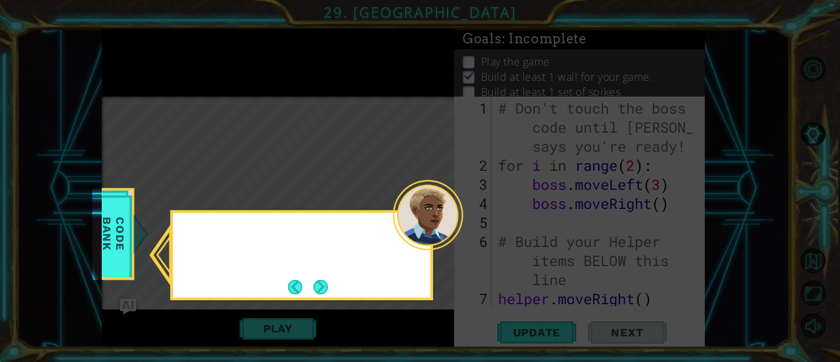
click at [444, 237] on div at bounding box center [428, 215] width 70 height 70
click at [318, 290] on button "Next" at bounding box center [321, 287] width 14 height 14
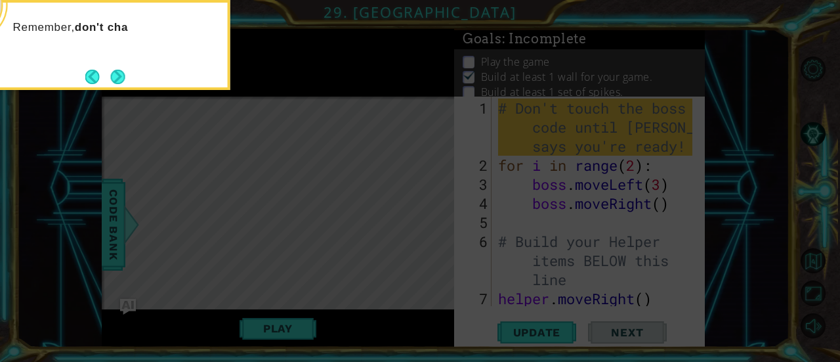
drag, startPoint x: 318, startPoint y: 290, endPoint x: 114, endPoint y: 81, distance: 292.4
click at [114, 81] on button "Next" at bounding box center [118, 77] width 14 height 14
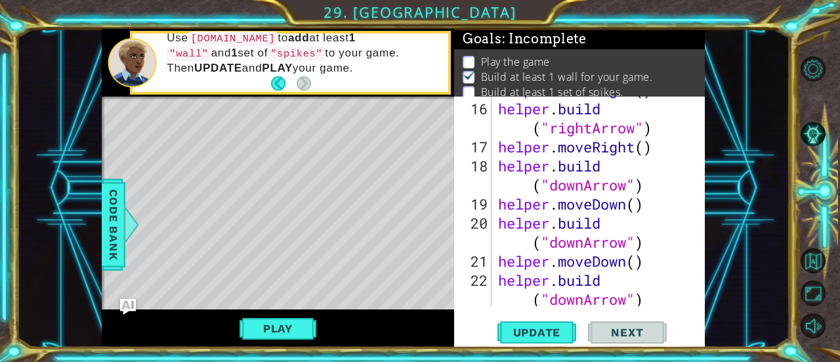
scroll to position [551, 0]
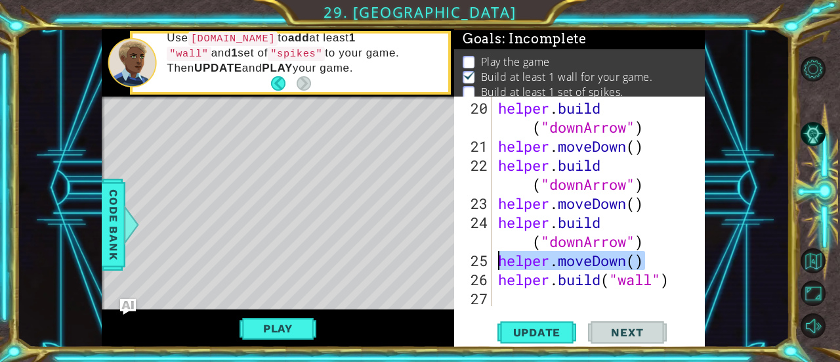
drag, startPoint x: 650, startPoint y: 263, endPoint x: 494, endPoint y: 259, distance: 156.9
click at [494, 259] on div "20 21 22 23 24 25 26 27 helper . build ( "downArrow" ) helper . moveDown ( ) he…" at bounding box center [578, 200] width 248 height 209
type textarea "helper.moveDown()"
click at [496, 304] on div "helper . build ( "downArrow" ) helper . moveDown ( ) helper . build ( "downArro…" at bounding box center [597, 231] width 203 height 266
paste textarea "helper.moveDown()"
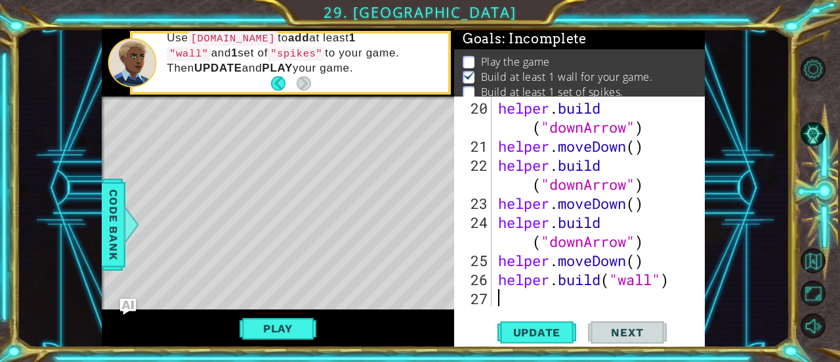
scroll to position [571, 0]
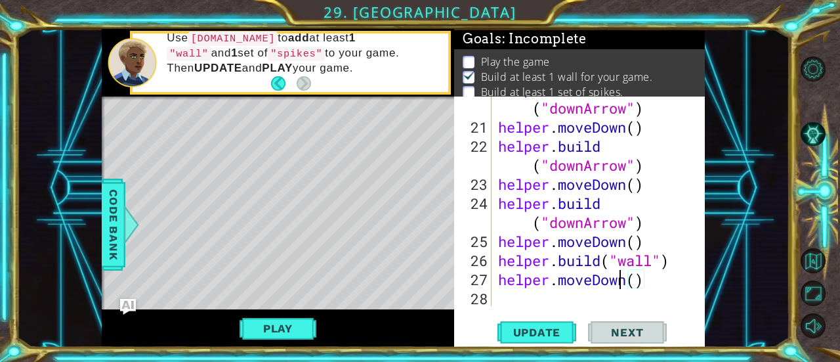
click at [618, 278] on div "helper . build ( "downArrow" ) helper . moveDown ( ) helper . build ( "downArro…" at bounding box center [597, 212] width 203 height 266
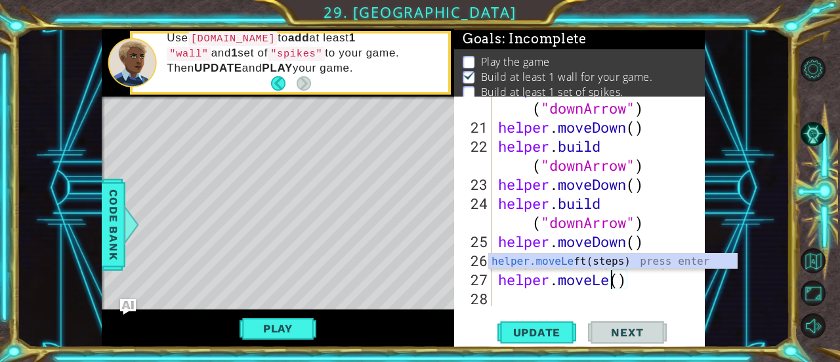
scroll to position [0, 5]
click at [549, 329] on span "Update" at bounding box center [537, 332] width 74 height 13
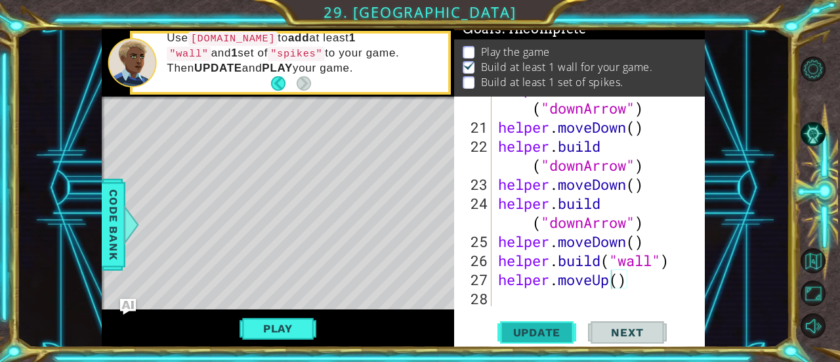
click at [526, 334] on span "Update" at bounding box center [537, 332] width 74 height 13
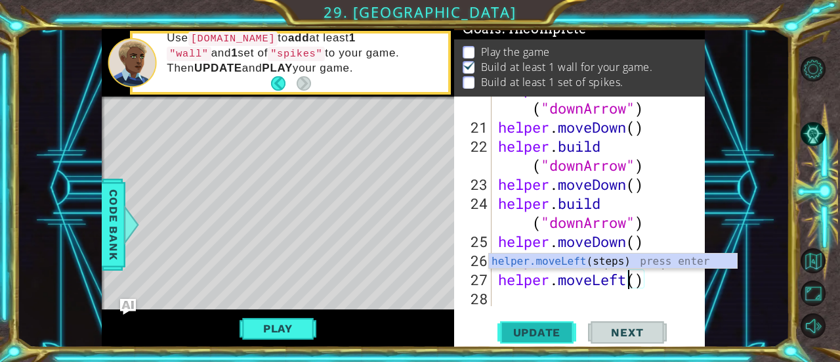
click at [552, 335] on span "Update" at bounding box center [537, 332] width 74 height 13
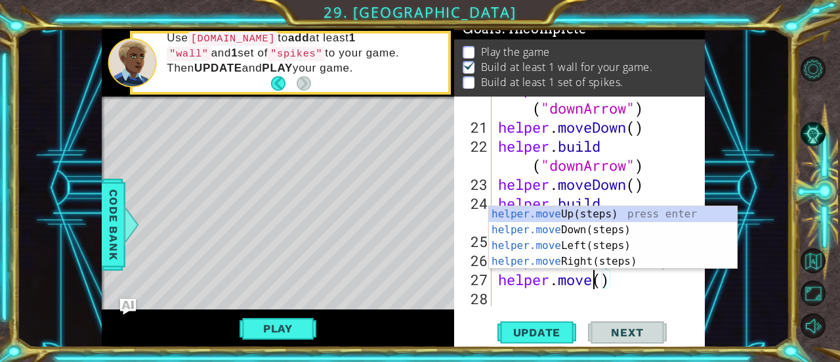
scroll to position [0, 4]
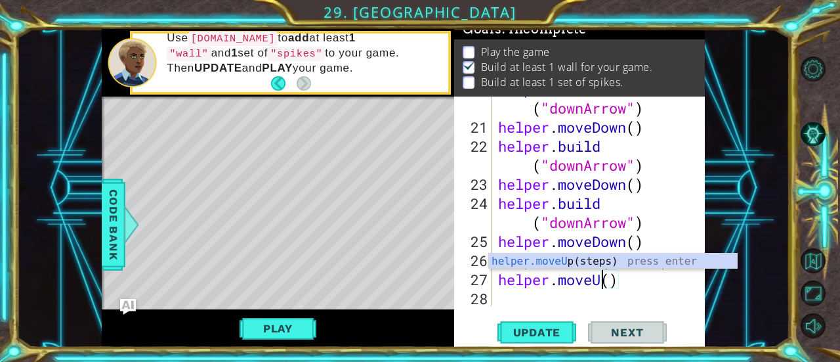
type textarea "helper.moveUp()"
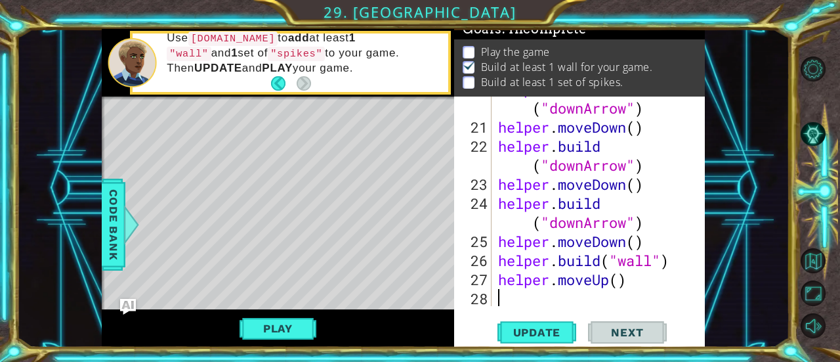
click at [631, 299] on div "helper . build ( "downArrow" ) helper . moveDown ( ) helper . build ( "downArro…" at bounding box center [597, 212] width 203 height 266
type textarea "h"
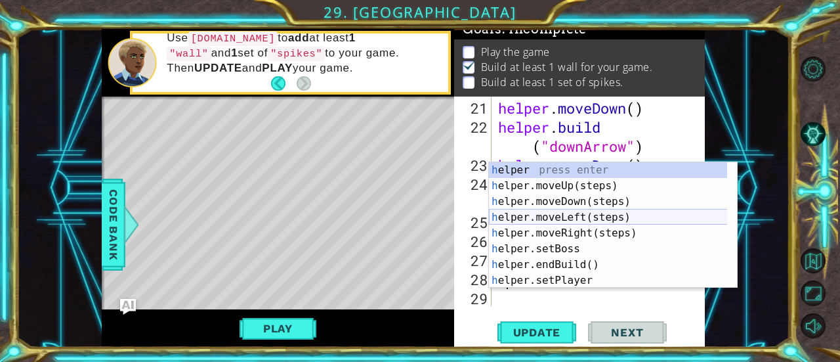
click at [573, 219] on div "h elper press enter h elper.moveUp(steps) press enter h elper.moveDown(steps) p…" at bounding box center [608, 241] width 239 height 158
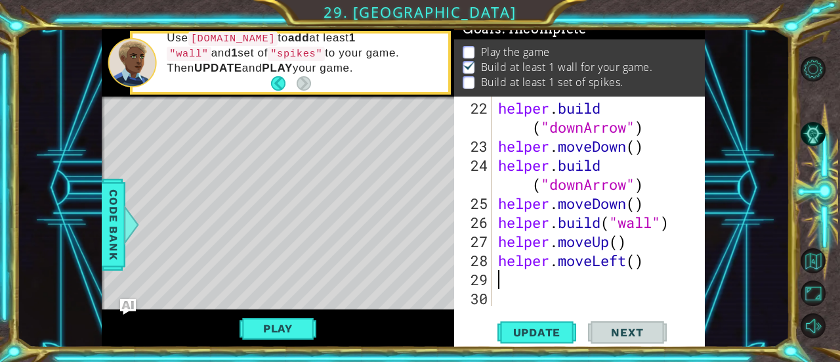
scroll to position [609, 0]
click at [532, 350] on div "1 ההההההההההההההההההההההההההההההההההההההההההההההההההההההההההההההההההההההההההההה…" at bounding box center [420, 181] width 840 height 362
click at [540, 316] on div "22 23 24 25 26 27 28 29 30 helper . build ( "downArrow" ) helper . moveDown ( )…" at bounding box center [579, 221] width 251 height 251
click at [538, 333] on span "Update" at bounding box center [537, 332] width 74 height 13
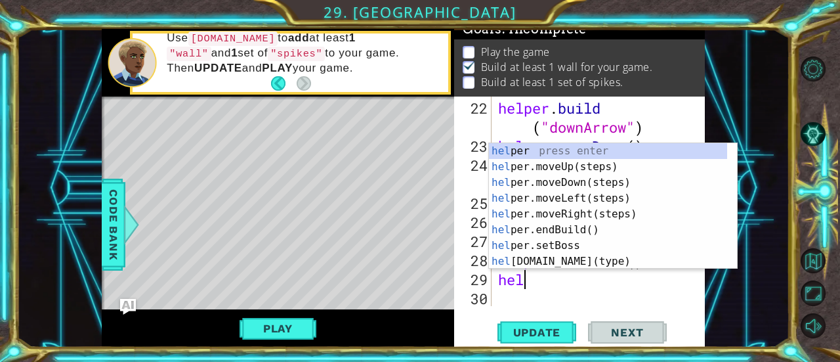
scroll to position [0, 0]
type textarea "h"
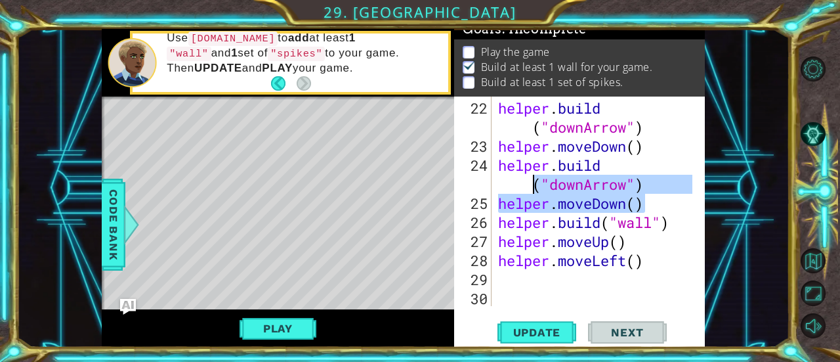
drag, startPoint x: 647, startPoint y: 208, endPoint x: 532, endPoint y: 179, distance: 118.6
click at [532, 179] on div "helper . build ( "downArrow" ) helper . moveDown ( ) helper . build ( "downArro…" at bounding box center [597, 231] width 203 height 266
click at [585, 168] on div "helper . build ( "downArrow" ) helper . moveDown ( ) helper . build ( "downArro…" at bounding box center [597, 231] width 203 height 266
type textarea "helper.build("downArrow")"
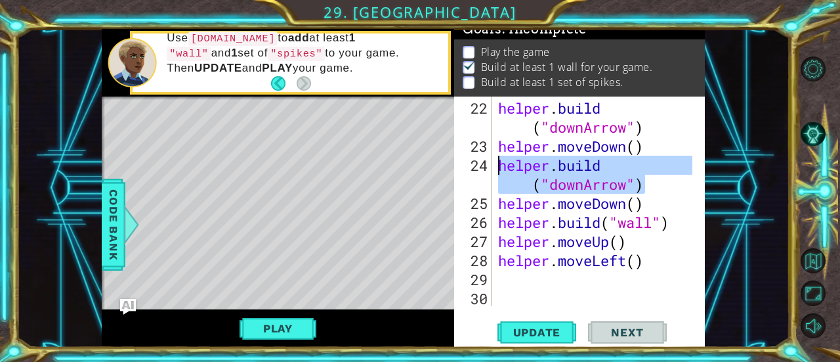
drag, startPoint x: 575, startPoint y: 184, endPoint x: 494, endPoint y: 170, distance: 82.0
click at [494, 170] on div "helper.build("downArrow") 22 23 24 25 26 27 28 29 30 helper . build ( "downArro…" at bounding box center [578, 200] width 248 height 209
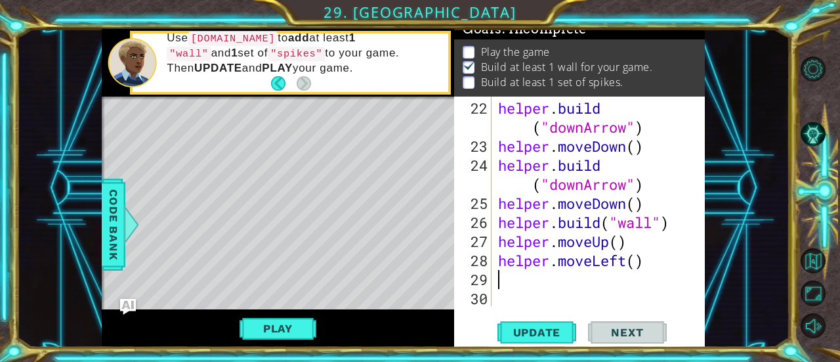
click at [530, 274] on div "helper . build ( "downArrow" ) helper . moveDown ( ) helper . build ( "downArro…" at bounding box center [597, 231] width 203 height 266
paste textarea "helper.build("downArrow")"
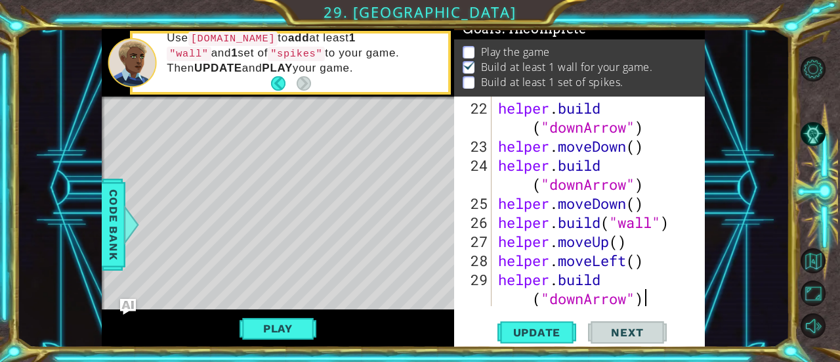
scroll to position [627, 0]
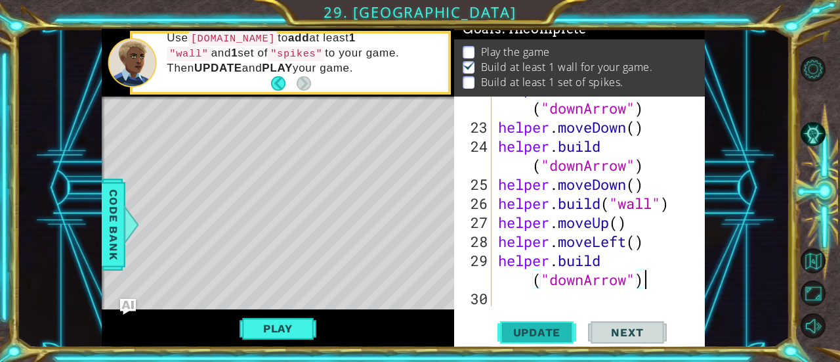
click at [534, 334] on span "Update" at bounding box center [537, 332] width 74 height 13
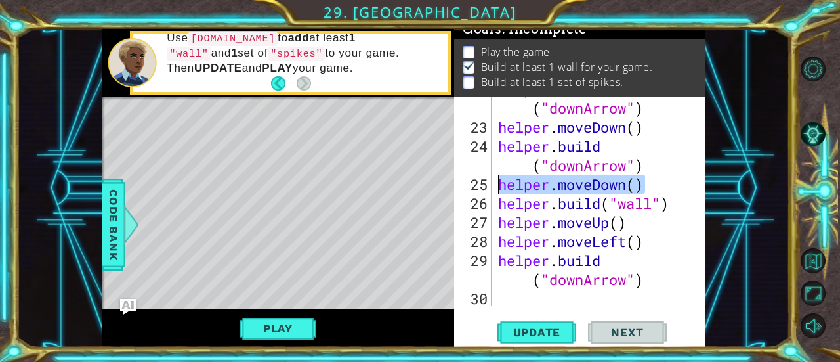
drag, startPoint x: 634, startPoint y: 187, endPoint x: 490, endPoint y: 179, distance: 144.0
click at [490, 179] on div "helper.build("downArrow") 22 23 24 25 26 27 28 29 30 helper . build ( "downArro…" at bounding box center [578, 200] width 248 height 209
type textarea "helper.moveDown()"
click at [507, 303] on div "helper . build ( "downArrow" ) helper . moveDown ( ) helper . build ( "downArro…" at bounding box center [597, 212] width 203 height 266
paste textarea "helper.moveDown()"
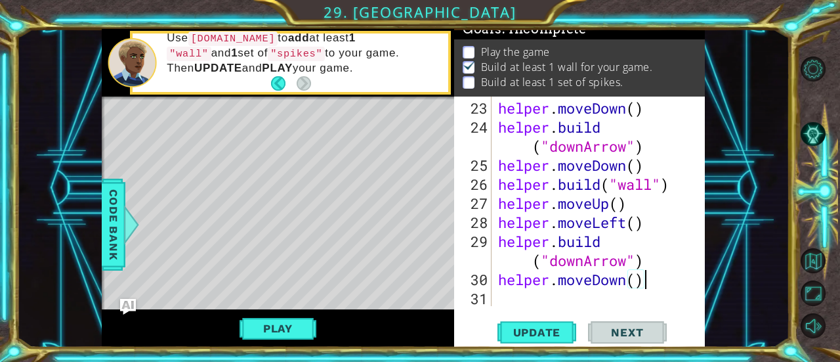
scroll to position [647, 0]
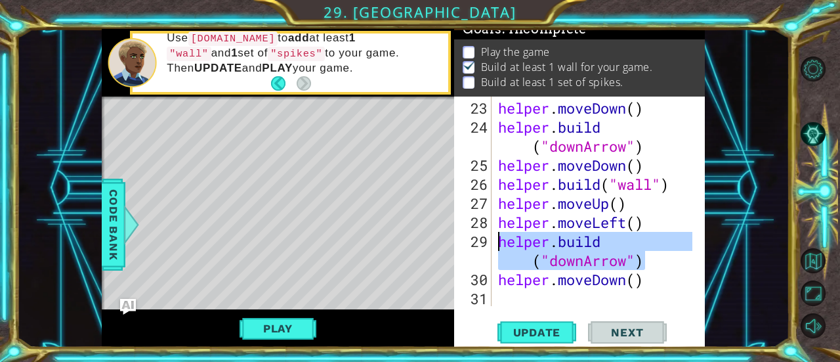
drag, startPoint x: 647, startPoint y: 261, endPoint x: 494, endPoint y: 242, distance: 154.8
click at [494, 242] on div "helper.moveDown() 23 24 25 26 27 28 29 30 31 helper . moveDown ( ) helper . bui…" at bounding box center [578, 200] width 248 height 209
type textarea "helper.build("downArrow")"
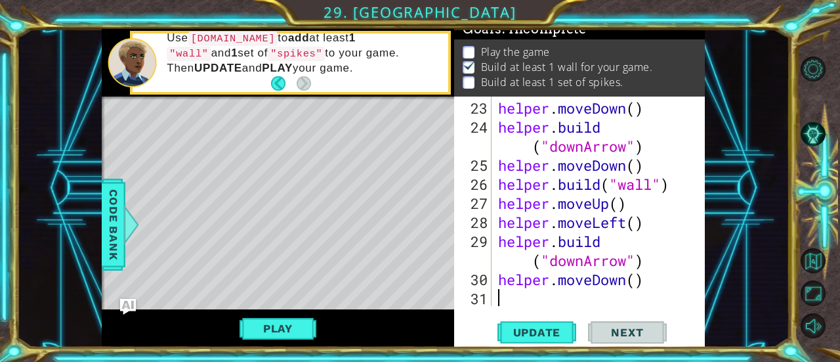
click at [538, 300] on div "helper . moveDown ( ) helper . build ( "downArrow" ) helper . moveDown ( ) help…" at bounding box center [597, 221] width 203 height 247
paste textarea "helper.build("downArrow")"
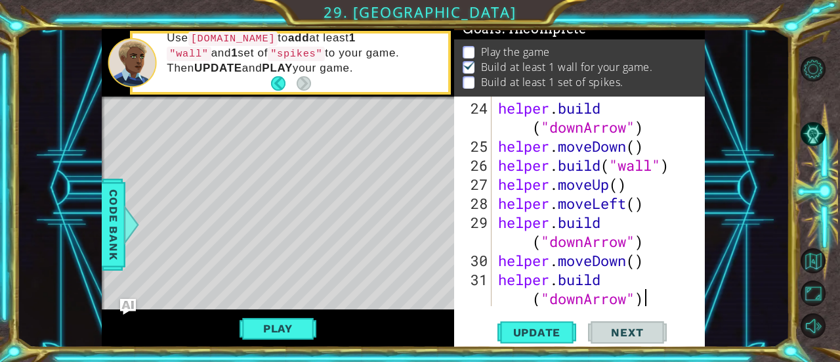
scroll to position [685, 0]
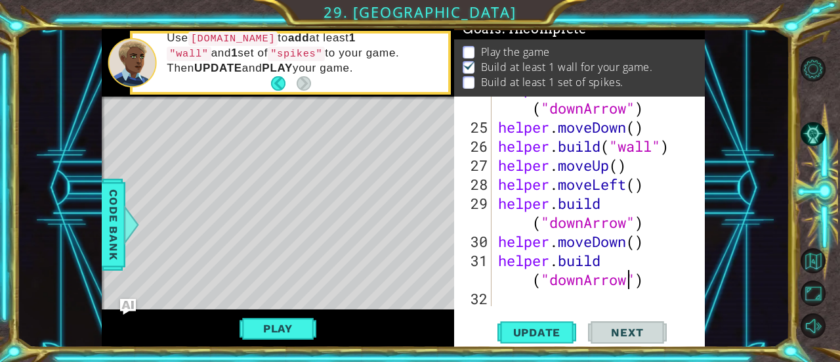
click at [629, 278] on div "helper . build ( "downArrow" ) helper . moveDown ( ) helper . build ( "wall" ) …" at bounding box center [597, 212] width 203 height 266
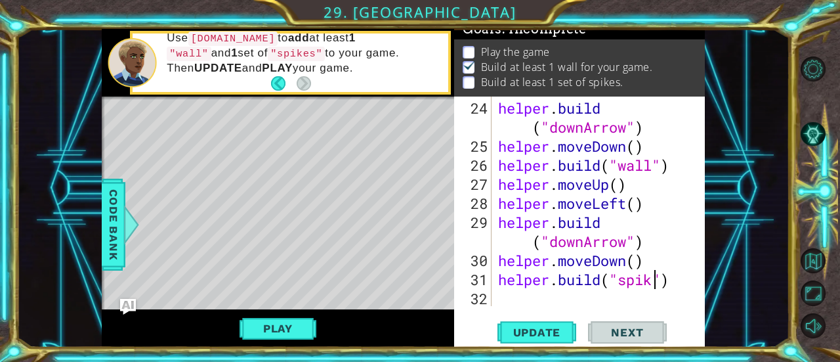
scroll to position [0, 7]
click at [546, 323] on button "Update" at bounding box center [537, 332] width 79 height 25
click at [627, 243] on div "helper . build ( "downArrow" ) helper . moveDown ( ) helper . build ( "wall" ) …" at bounding box center [597, 231] width 203 height 266
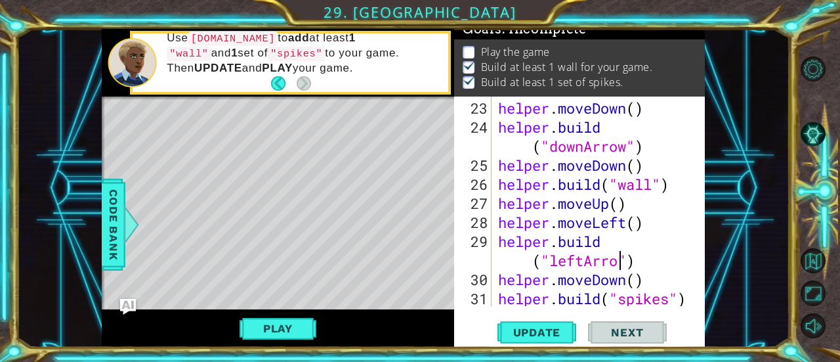
scroll to position [0, 9]
click at [520, 332] on span "Update" at bounding box center [537, 332] width 74 height 13
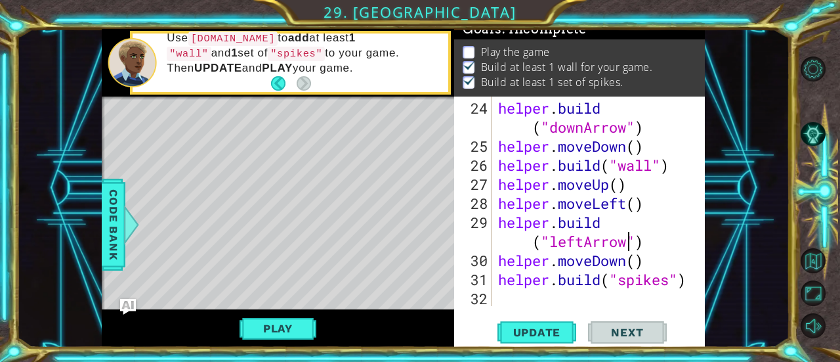
scroll to position [666, 0]
drag, startPoint x: 522, startPoint y: 190, endPoint x: 451, endPoint y: 190, distance: 71.5
click at [451, 190] on div "1 ההההההההההההההההההההההההההההההההההההההההההההההההההההההההההההההההההההההההההההה…" at bounding box center [404, 188] width 604 height 318
type textarea "helper.moveUp()"
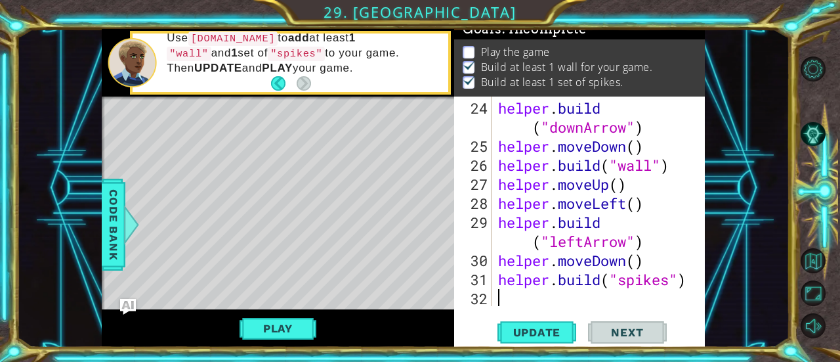
click at [505, 298] on div "helper . build ( "downArrow" ) helper . moveDown ( ) helper . build ( "wall" ) …" at bounding box center [597, 231] width 203 height 266
paste textarea "helper.moveUp()"
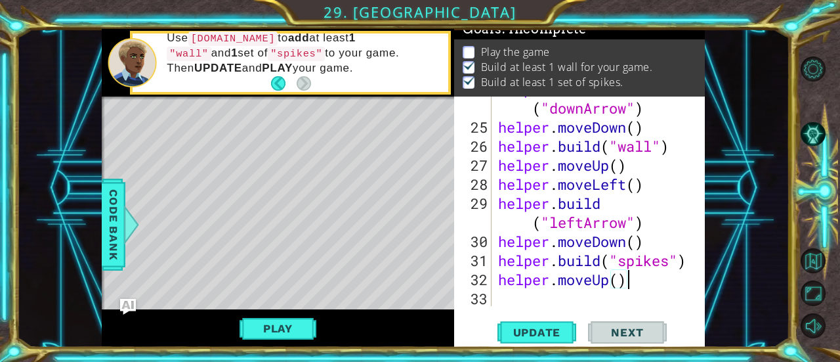
scroll to position [685, 0]
click at [538, 328] on span "Update" at bounding box center [537, 332] width 74 height 13
drag, startPoint x: 643, startPoint y: 184, endPoint x: 496, endPoint y: 182, distance: 147.0
click at [496, 182] on div "helper . build ( "downArrow" ) helper . moveDown ( ) helper . build ( "wall" ) …" at bounding box center [597, 212] width 203 height 266
type textarea "helper.moveLeft()"
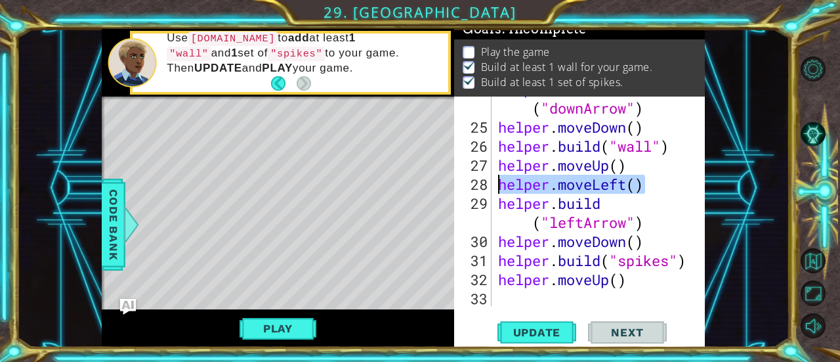
click at [504, 293] on div "helper . build ( "downArrow" ) helper . moveDown ( ) helper . build ( "wall" ) …" at bounding box center [597, 212] width 203 height 266
paste textarea "helper.moveLeft()"
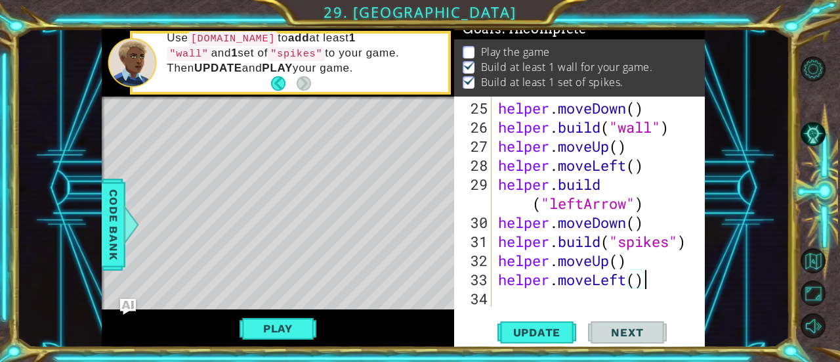
scroll to position [704, 0]
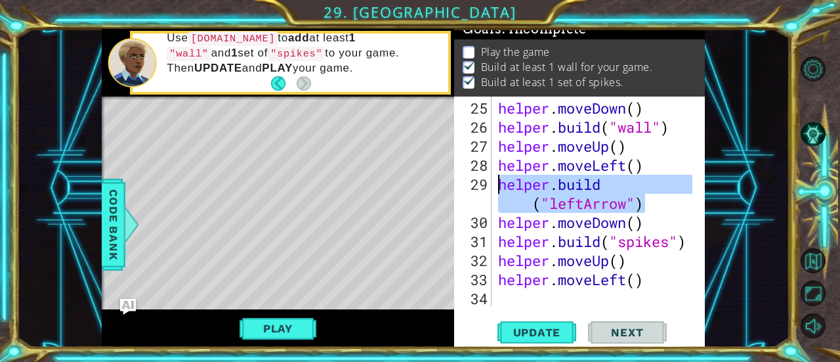
drag, startPoint x: 643, startPoint y: 205, endPoint x: 488, endPoint y: 179, distance: 157.2
click at [488, 179] on div "helper.moveLeft() 25 26 27 28 29 30 31 32 33 34 helper . moveDown ( ) helper . …" at bounding box center [578, 200] width 248 height 209
type textarea "helper.build("leftArrow")"
click at [517, 295] on div "helper . moveDown ( ) helper . build ( "wall" ) helper . moveUp ( ) helper . mo…" at bounding box center [597, 221] width 203 height 247
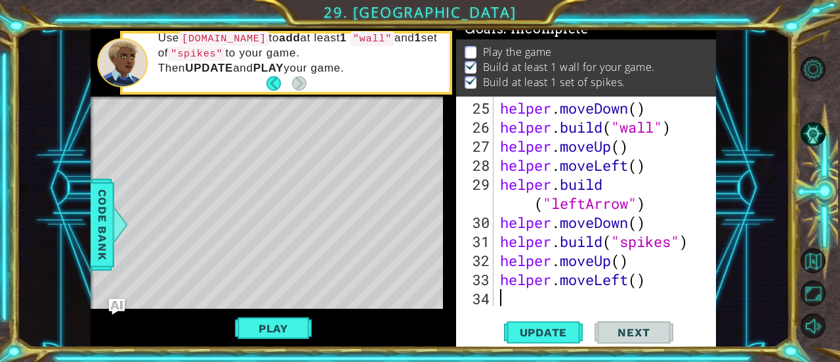
scroll to position [13, 0]
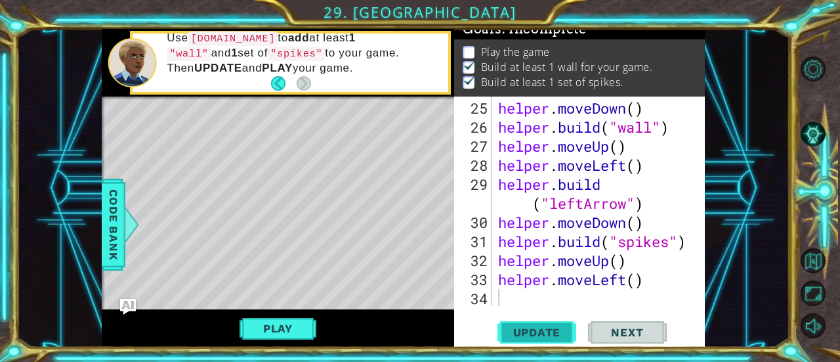
click at [559, 326] on span "Update" at bounding box center [537, 332] width 74 height 13
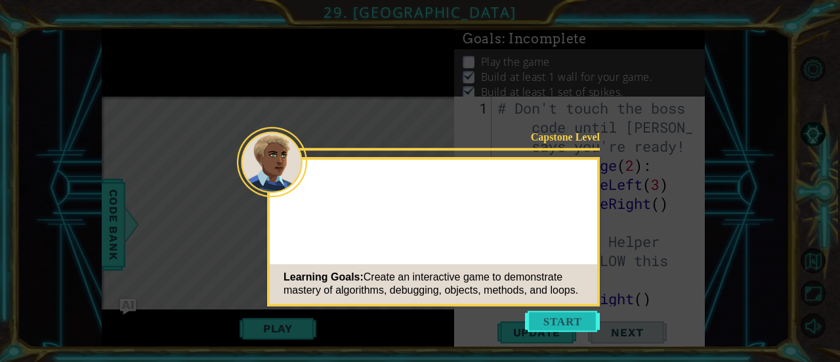
click at [553, 321] on button "Start" at bounding box center [562, 320] width 75 height 21
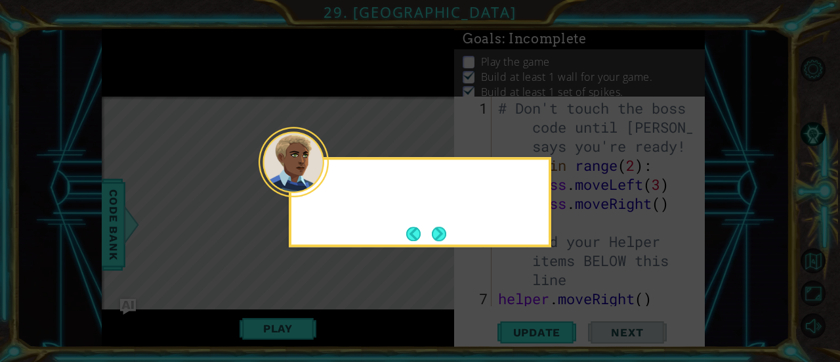
click at [312, 184] on div at bounding box center [294, 162] width 70 height 70
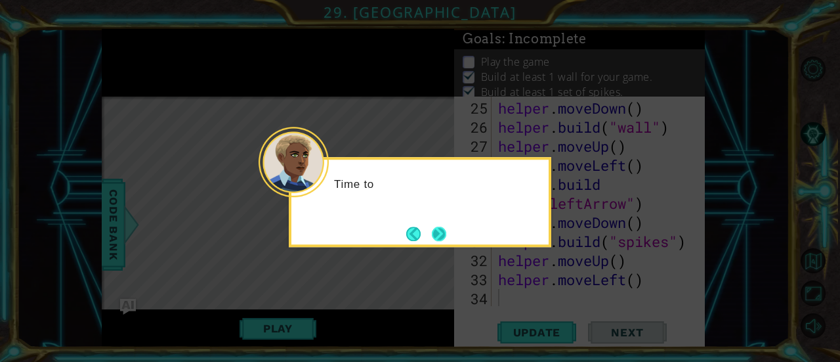
click at [440, 234] on button "Next" at bounding box center [439, 233] width 14 height 14
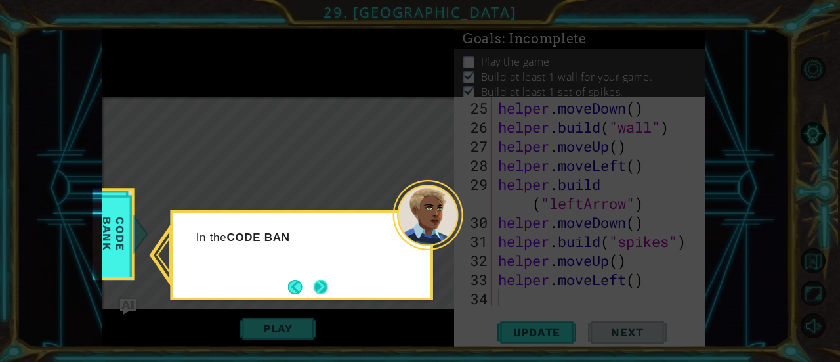
click at [328, 287] on button "Next" at bounding box center [321, 287] width 14 height 14
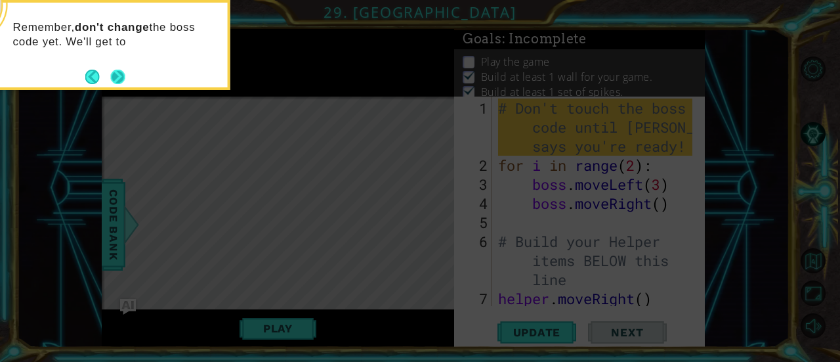
click at [116, 72] on button "Next" at bounding box center [118, 77] width 14 height 14
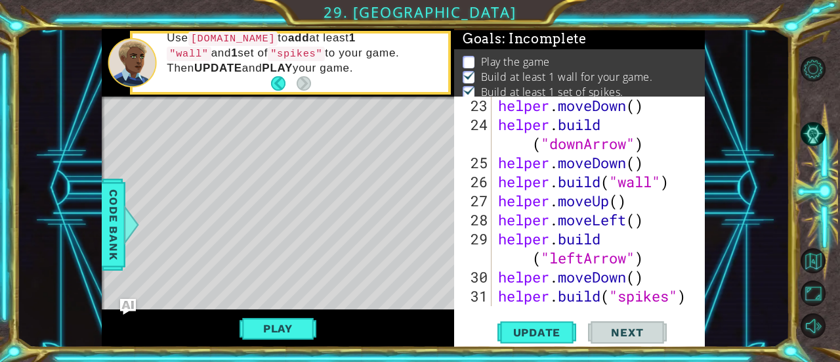
scroll to position [647, 0]
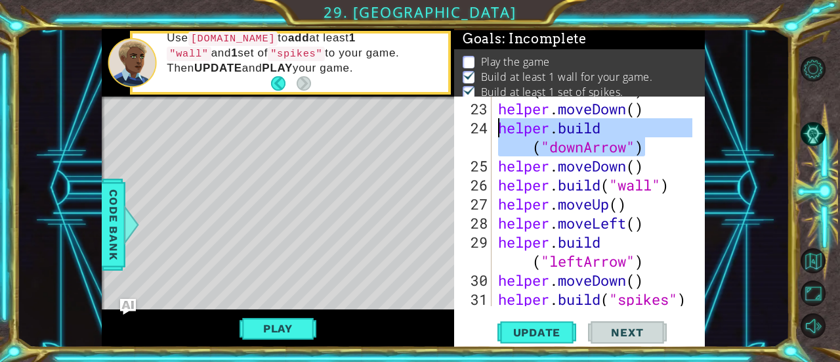
drag, startPoint x: 649, startPoint y: 150, endPoint x: 486, endPoint y: 124, distance: 164.8
click at [486, 124] on div "22 23 24 25 26 27 28 29 30 31 32 33 helper . build ( "downArrow" ) helper . mov…" at bounding box center [578, 200] width 248 height 209
type textarea "helper.build("downArrow")"
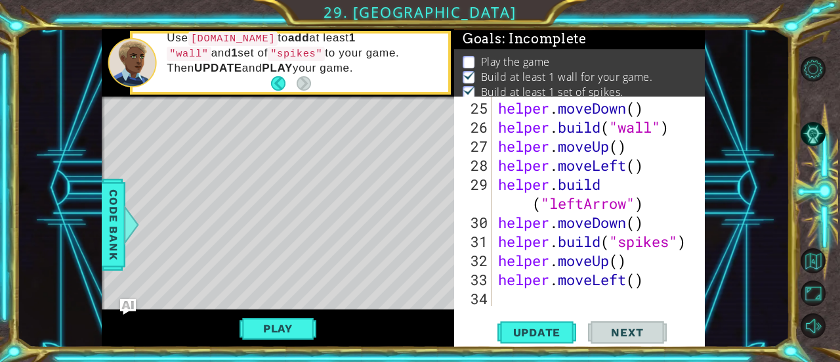
scroll to position [704, 0]
click at [496, 296] on div "helper . moveDown ( ) helper . build ( "wall" ) helper . moveUp ( ) helper . mo…" at bounding box center [594, 200] width 197 height 209
paste textarea "helper.build("downArrow")"
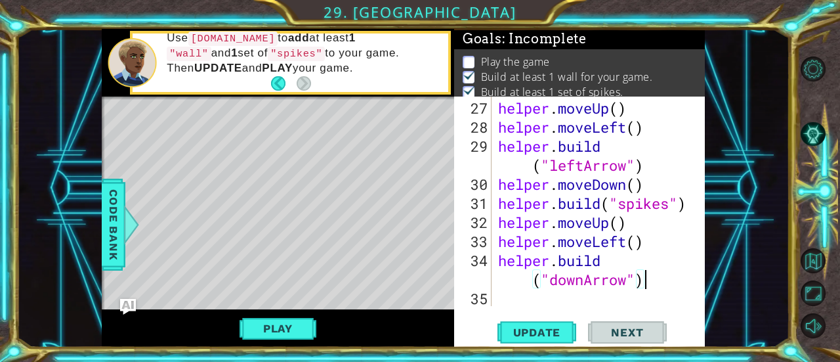
scroll to position [742, 0]
click at [522, 326] on span "Update" at bounding box center [537, 332] width 74 height 13
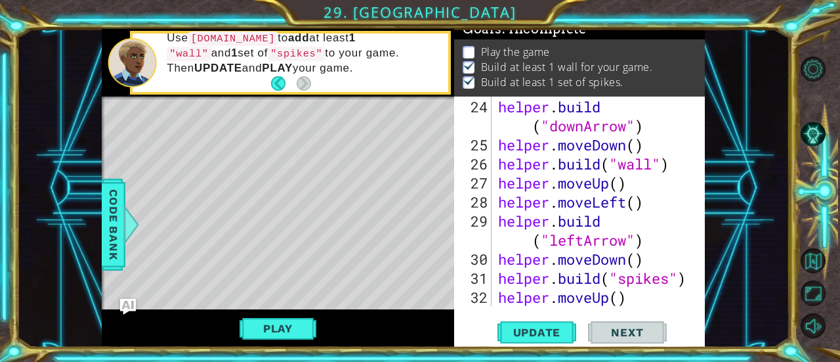
scroll to position [668, 0]
drag, startPoint x: 499, startPoint y: 146, endPoint x: 475, endPoint y: 140, distance: 24.4
click at [475, 140] on div "helper.build("downArrow") 24 25 26 27 28 29 30 31 32 33 34 helper . build ( "do…" at bounding box center [578, 200] width 248 height 209
type textarea "helper.moveDown()"
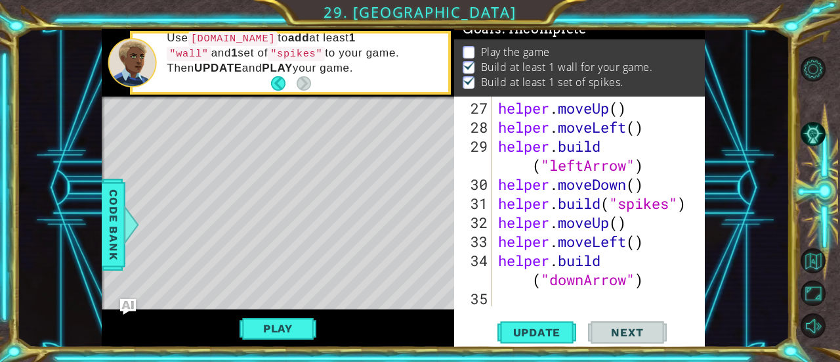
scroll to position [742, 0]
click at [507, 289] on div "helper . moveUp ( ) helper . moveLeft ( ) helper . build ( "leftArrow" ) helper…" at bounding box center [597, 221] width 203 height 247
paste textarea "helper.moveDown()"
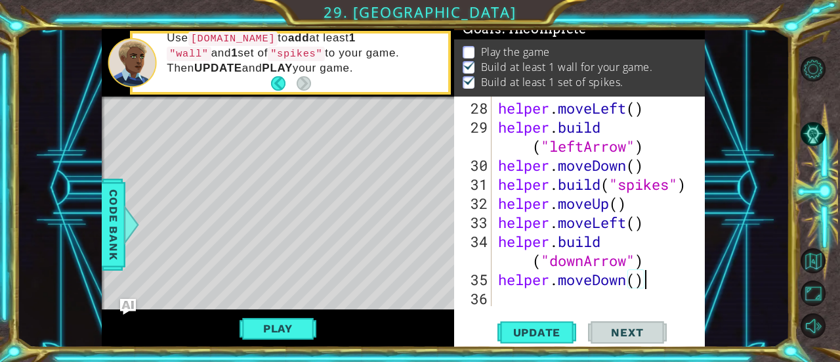
scroll to position [761, 0]
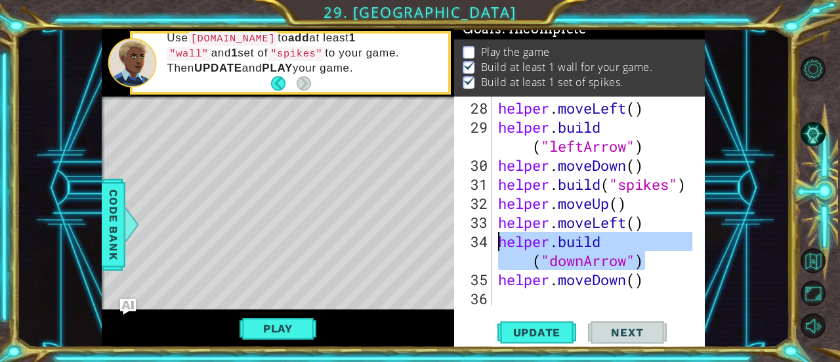
drag, startPoint x: 647, startPoint y: 263, endPoint x: 477, endPoint y: 235, distance: 171.6
click at [477, 235] on div "helper.moveDown() 28 29 30 31 32 33 34 35 36 helper . moveLeft ( ) helper . bui…" at bounding box center [578, 200] width 248 height 209
type textarea "helper.build("downArrow")"
click at [498, 300] on div "helper . moveLeft ( ) helper . build ( "leftArrow" ) helper . moveDown ( ) help…" at bounding box center [597, 221] width 203 height 247
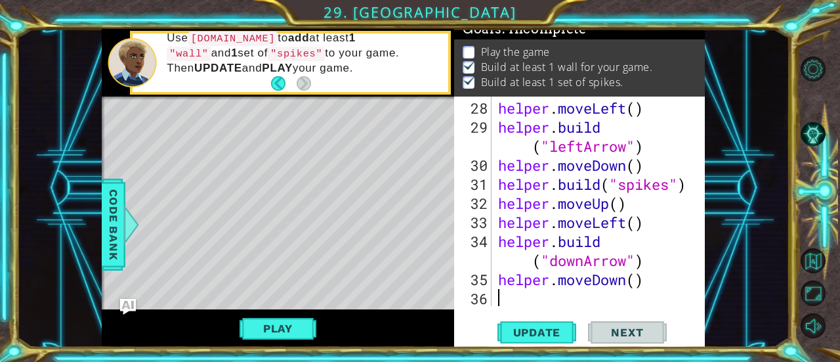
paste textarea "helper.build("downArrow")"
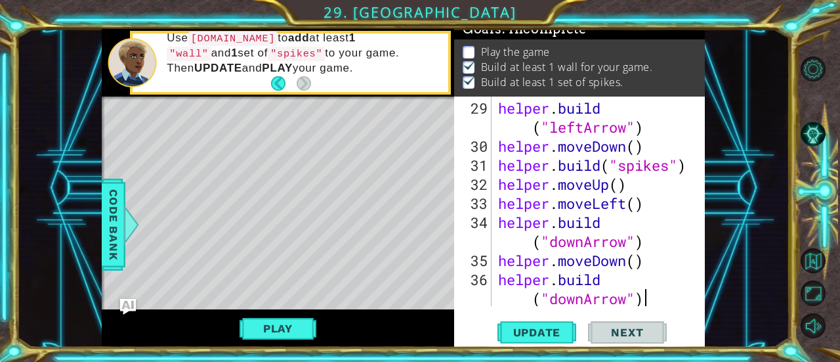
scroll to position [799, 0]
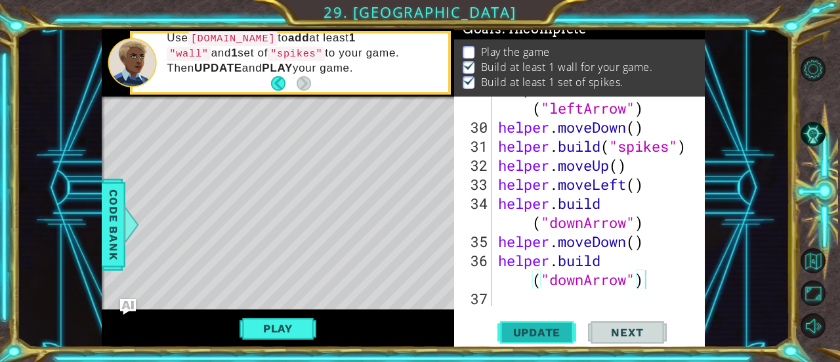
click at [521, 335] on span "Update" at bounding box center [537, 332] width 74 height 13
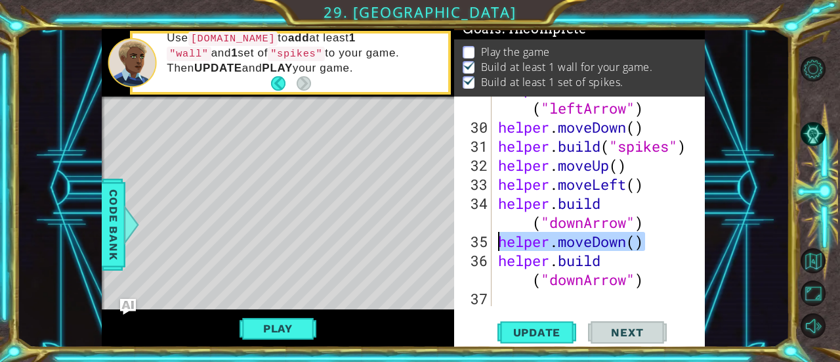
drag, startPoint x: 554, startPoint y: 242, endPoint x: 493, endPoint y: 241, distance: 61.0
click at [493, 241] on div "helper.build("downArrow") 29 30 31 32 33 34 35 36 37 helper . build ( "leftArro…" at bounding box center [578, 200] width 248 height 209
type textarea "helper.moveDown()"
click at [532, 300] on div "helper . build ( "leftArrow" ) helper . moveDown ( ) helper . build ( "spikes" …" at bounding box center [597, 212] width 203 height 266
paste textarea "helper.moveDown()"
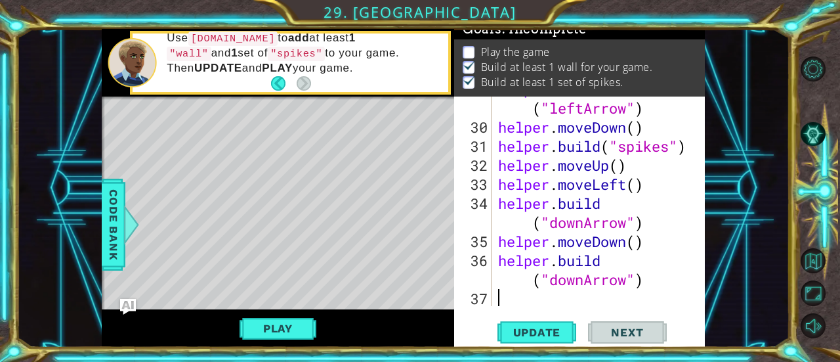
type textarea "helper.moveDown()"
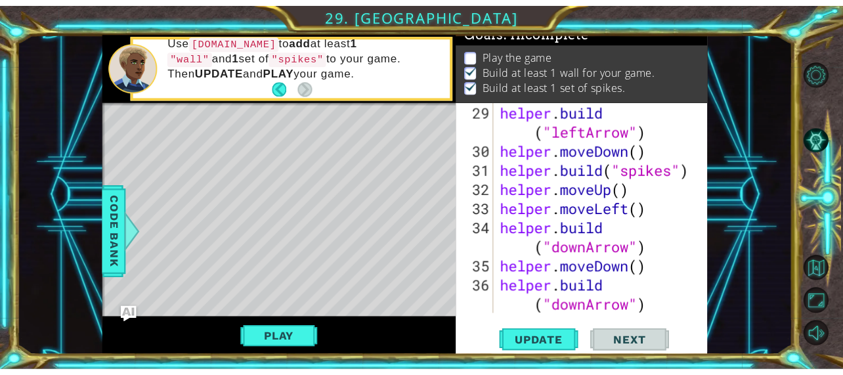
scroll to position [818, 0]
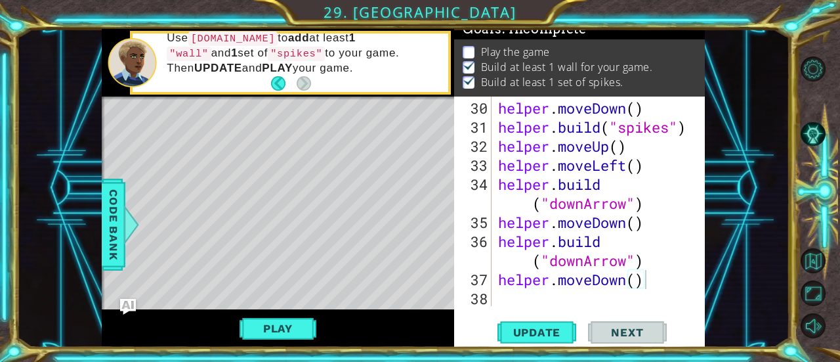
click at [540, 310] on div "helper.moveDown() 30 31 32 33 34 35 36 37 38 helper . moveDown ( ) helper . bui…" at bounding box center [579, 221] width 251 height 251
click at [542, 295] on div "helper . moveDown ( ) helper . build ( "spikes" ) helper . moveUp ( ) helper . …" at bounding box center [597, 221] width 203 height 247
click at [545, 331] on span "Update" at bounding box center [537, 332] width 74 height 13
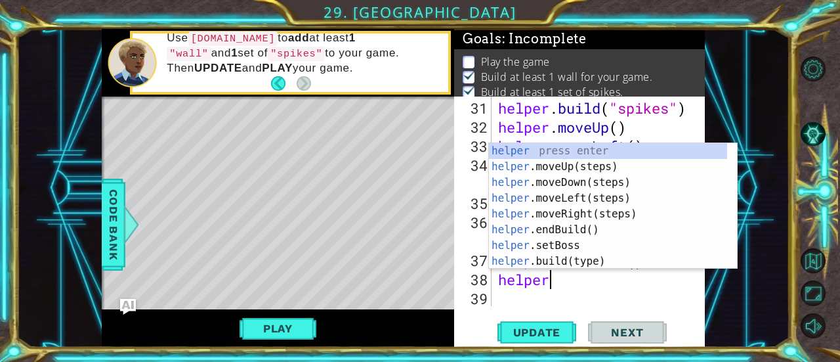
scroll to position [0, 1]
click at [603, 254] on div "helper press enter helper .moveUp(steps) press enter helper .moveDown(steps) pr…" at bounding box center [608, 222] width 239 height 158
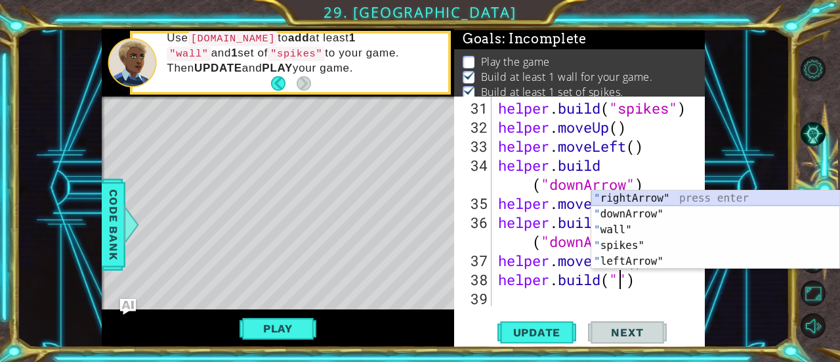
click at [636, 195] on div "" rightArrow" press enter " downArrow" press enter " wall" press enter " spikes…" at bounding box center [715, 245] width 249 height 110
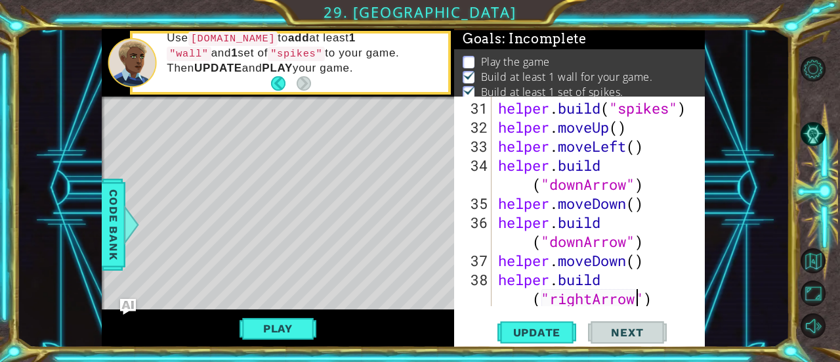
scroll to position [856, 0]
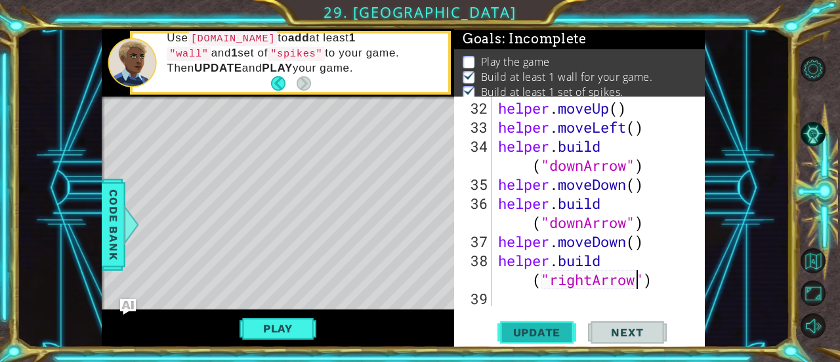
type textarea "helper.build("rightArrow")"
click at [556, 326] on span "Update" at bounding box center [537, 332] width 74 height 13
click at [551, 331] on span "Update" at bounding box center [537, 332] width 74 height 13
click at [553, 326] on span "Update" at bounding box center [537, 332] width 74 height 13
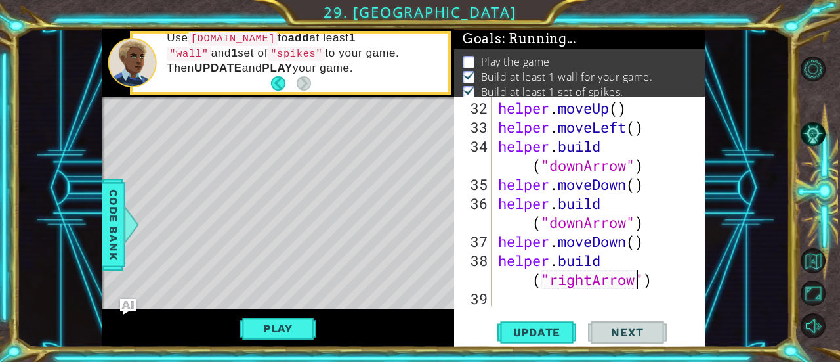
click at [558, 309] on div "helper.build("rightArrow") 32 33 34 35 36 37 38 39 helper . moveUp ( ) helper .…" at bounding box center [579, 221] width 251 height 251
click at [543, 326] on span "Update" at bounding box center [537, 332] width 74 height 13
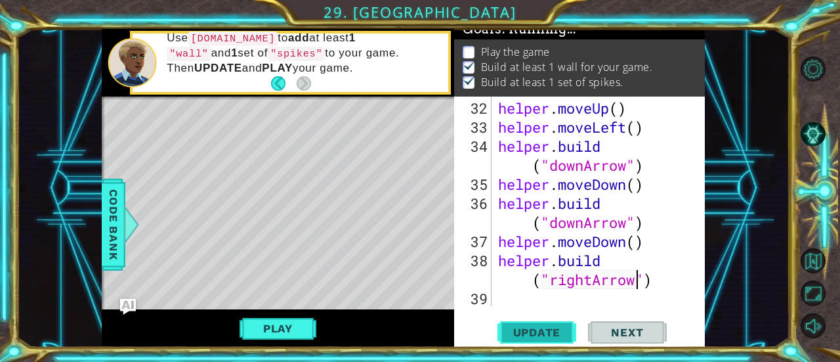
click at [543, 326] on span "Update" at bounding box center [537, 332] width 74 height 13
click at [567, 292] on div "helper . moveUp ( ) helper . moveLeft ( ) helper . build ( "downArrow" ) helper…" at bounding box center [597, 221] width 203 height 247
type textarea "h"
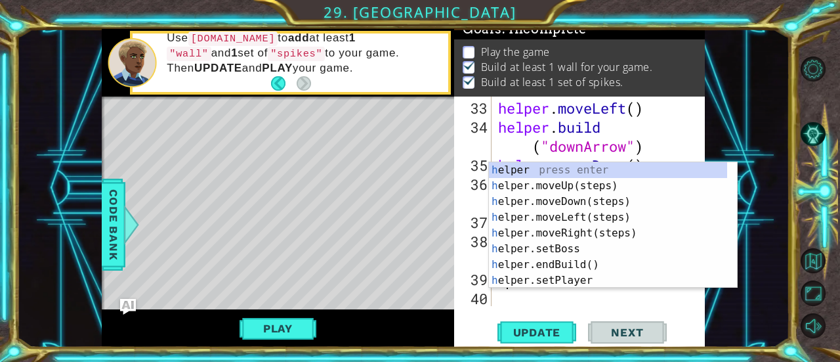
scroll to position [876, 0]
click at [605, 236] on div "h elper press enter h elper.moveUp(steps) press enter h elper.moveDown(steps) p…" at bounding box center [608, 241] width 239 height 158
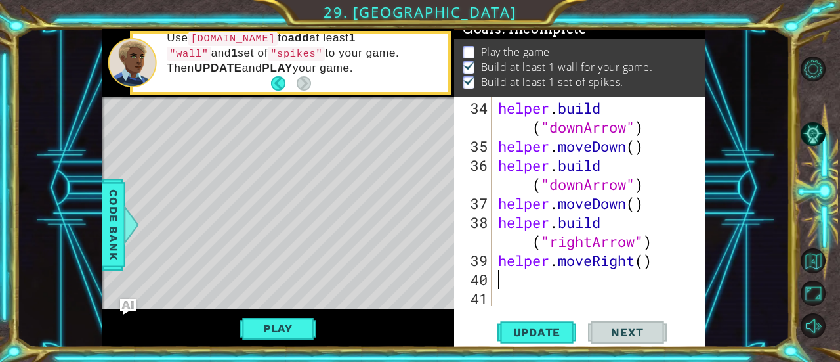
scroll to position [894, 0]
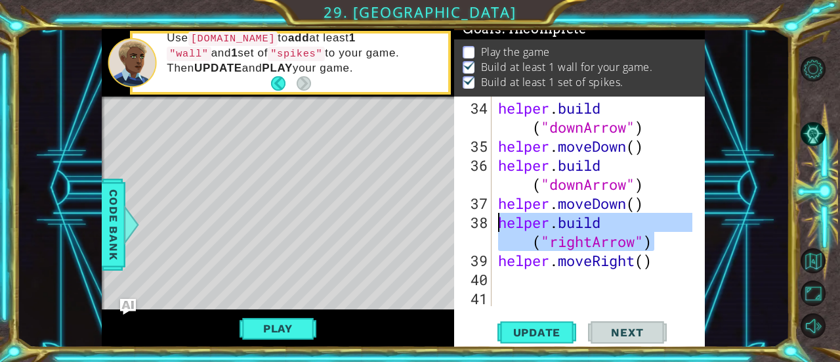
drag, startPoint x: 500, startPoint y: 225, endPoint x: 485, endPoint y: 226, distance: 15.2
click at [485, 226] on div "34 35 36 37 38 39 40 41 helper . build ( "downArrow" ) helper . moveDown ( ) he…" at bounding box center [578, 200] width 248 height 209
type textarea "helper.build("rightArrow")"
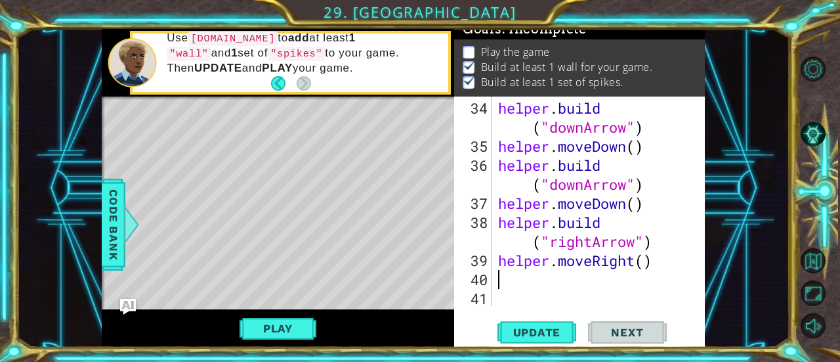
click at [498, 286] on div "helper . build ( "downArrow" ) helper . moveDown ( ) helper . build ( "downArro…" at bounding box center [597, 231] width 203 height 266
paste textarea "helper.build("rightArrow")"
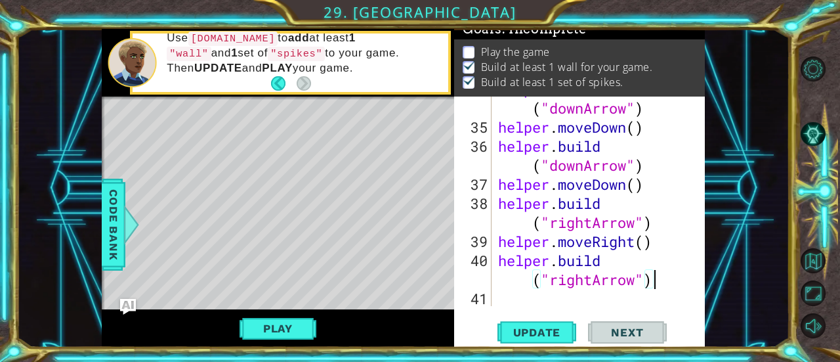
scroll to position [914, 0]
type textarea "helper.build("rightArrow")"
click at [532, 337] on span "Update" at bounding box center [537, 332] width 74 height 13
click at [281, 326] on button "Play" at bounding box center [278, 328] width 77 height 25
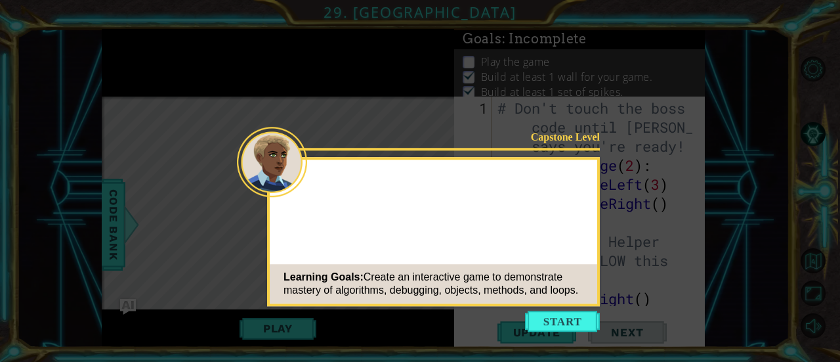
click at [545, 314] on button "Start" at bounding box center [562, 320] width 75 height 21
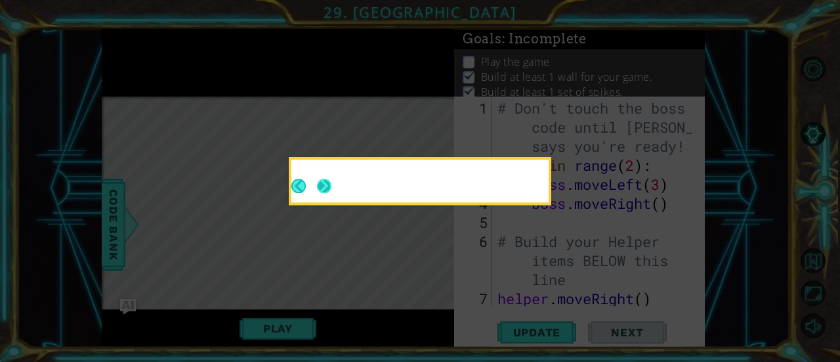
click at [321, 192] on button "Next" at bounding box center [324, 186] width 14 height 14
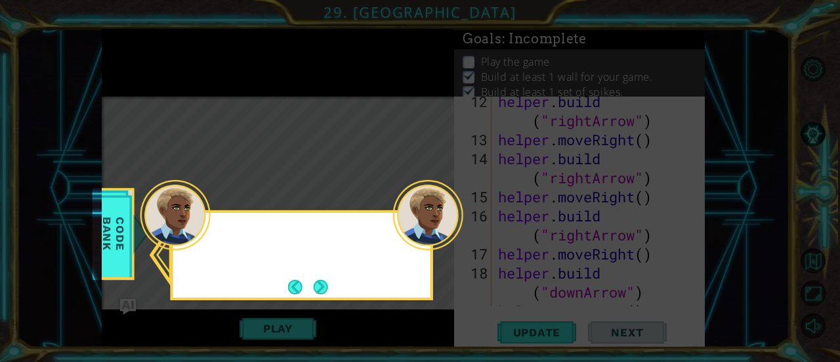
click at [207, 250] on div at bounding box center [301, 235] width 257 height 37
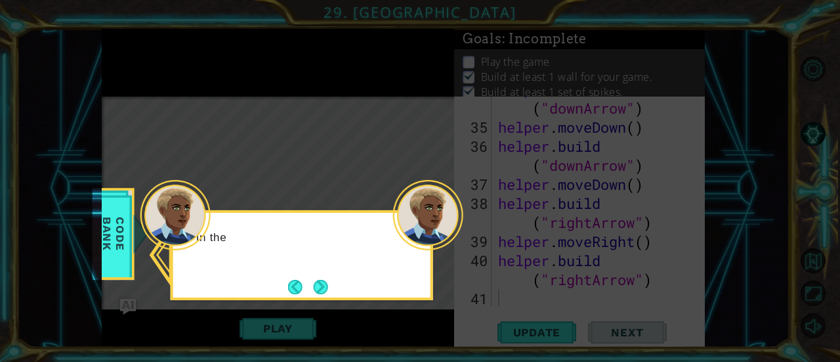
scroll to position [914, 0]
click at [340, 289] on div "In the CODE BANK , go to" at bounding box center [302, 255] width 263 height 90
click at [326, 280] on button "Next" at bounding box center [321, 287] width 14 height 14
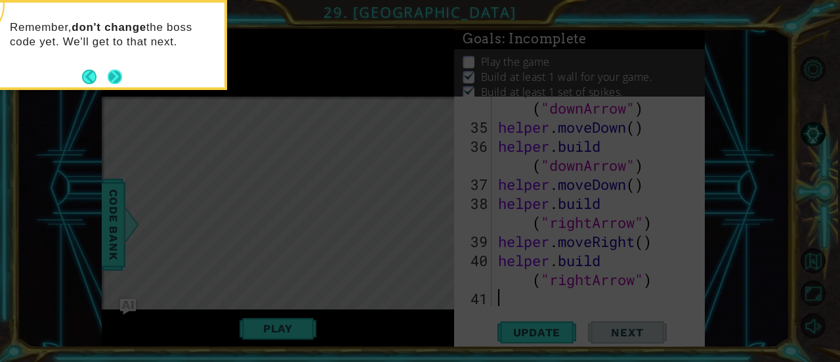
click at [110, 70] on button "Next" at bounding box center [115, 77] width 14 height 14
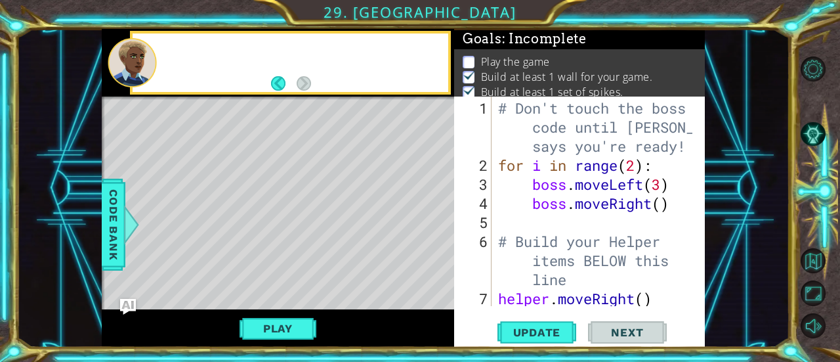
scroll to position [0, 0]
click at [116, 74] on div at bounding box center [132, 62] width 49 height 49
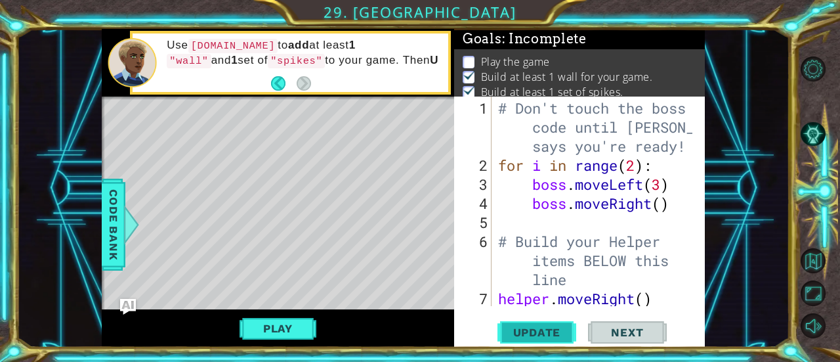
drag, startPoint x: 552, startPoint y: 328, endPoint x: 572, endPoint y: 339, distance: 22.6
click at [572, 339] on button "Update" at bounding box center [537, 332] width 79 height 25
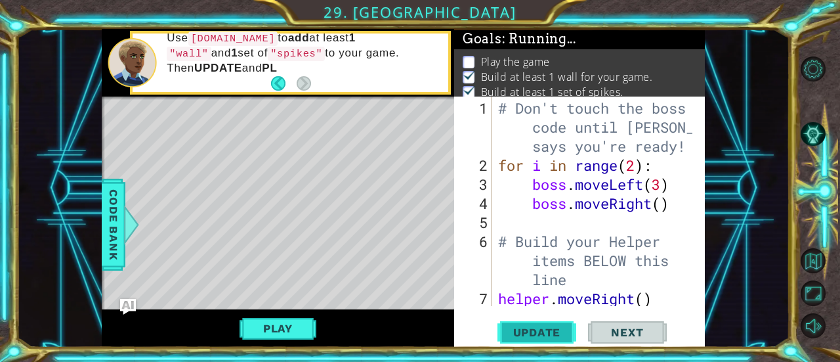
click at [571, 339] on button "Update" at bounding box center [537, 332] width 79 height 25
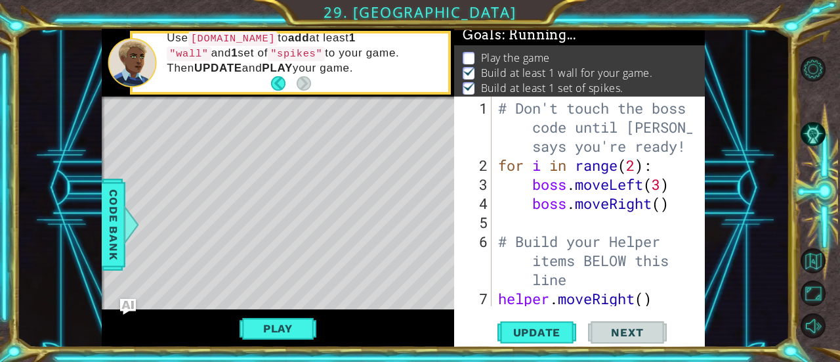
scroll to position [17, 0]
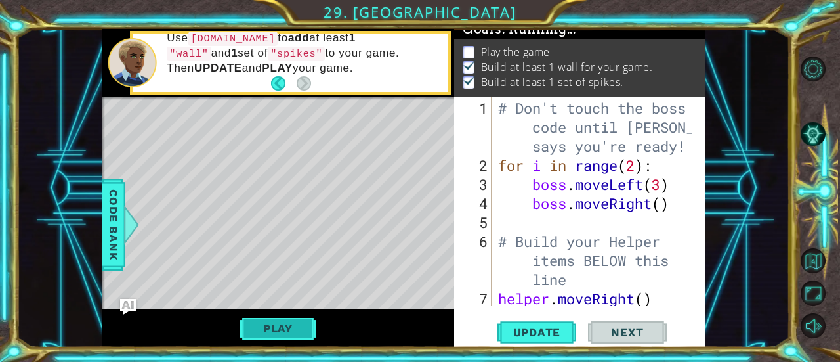
click at [282, 337] on button "Play" at bounding box center [278, 328] width 77 height 25
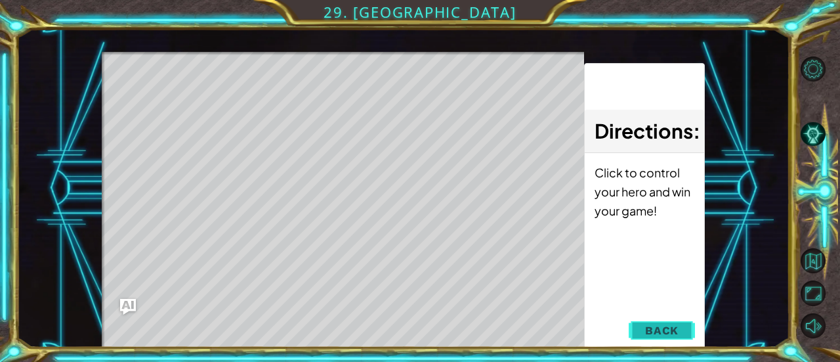
click at [661, 333] on span "Back" at bounding box center [661, 330] width 33 height 13
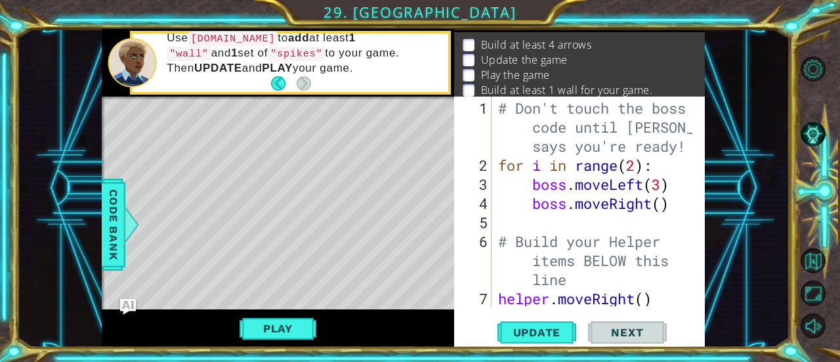
click at [274, 310] on div "Play" at bounding box center [278, 328] width 352 height 38
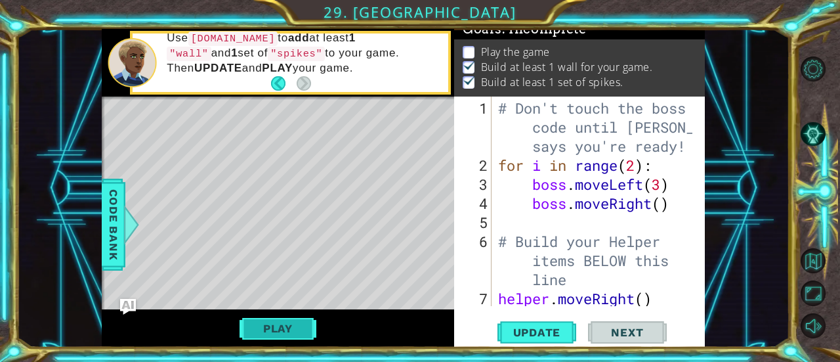
scroll to position [0, 0]
click at [280, 322] on button "Play" at bounding box center [278, 328] width 77 height 25
